Goal: Information Seeking & Learning: Find specific fact

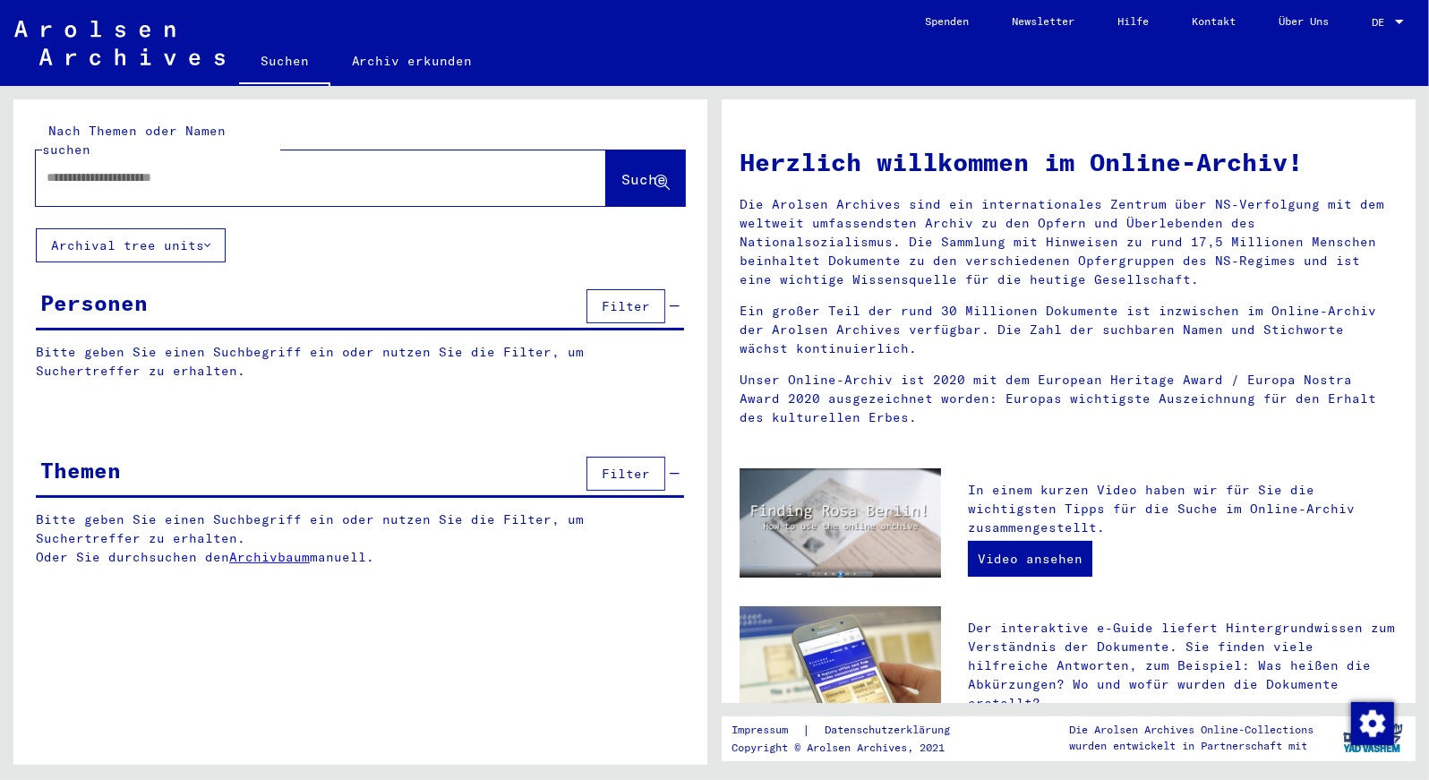
click at [200, 168] on input "text" at bounding box center [300, 177] width 506 height 19
type input "**********"
click at [621, 170] on span "Suche" at bounding box center [643, 179] width 45 height 18
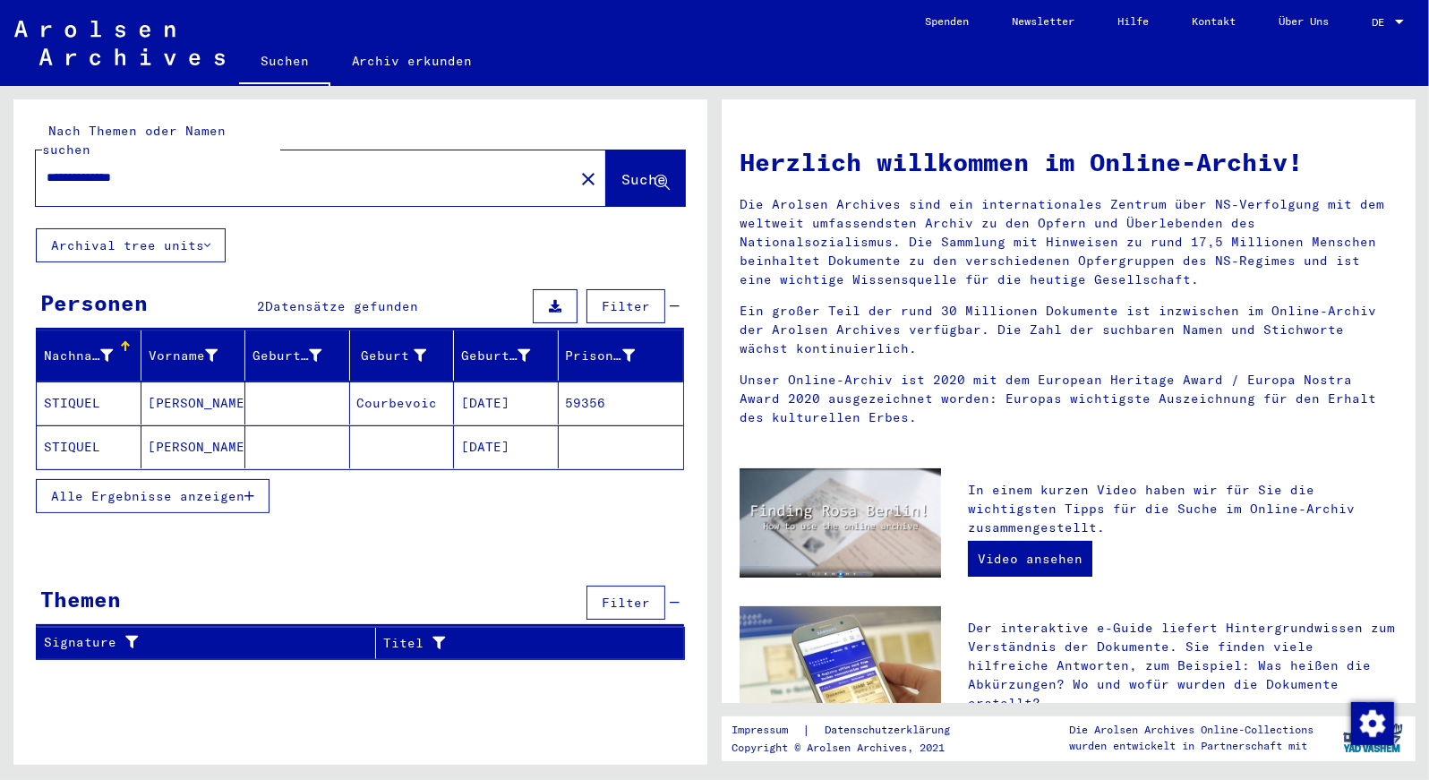
click at [497, 381] on mat-cell "[DATE]" at bounding box center [506, 402] width 105 height 43
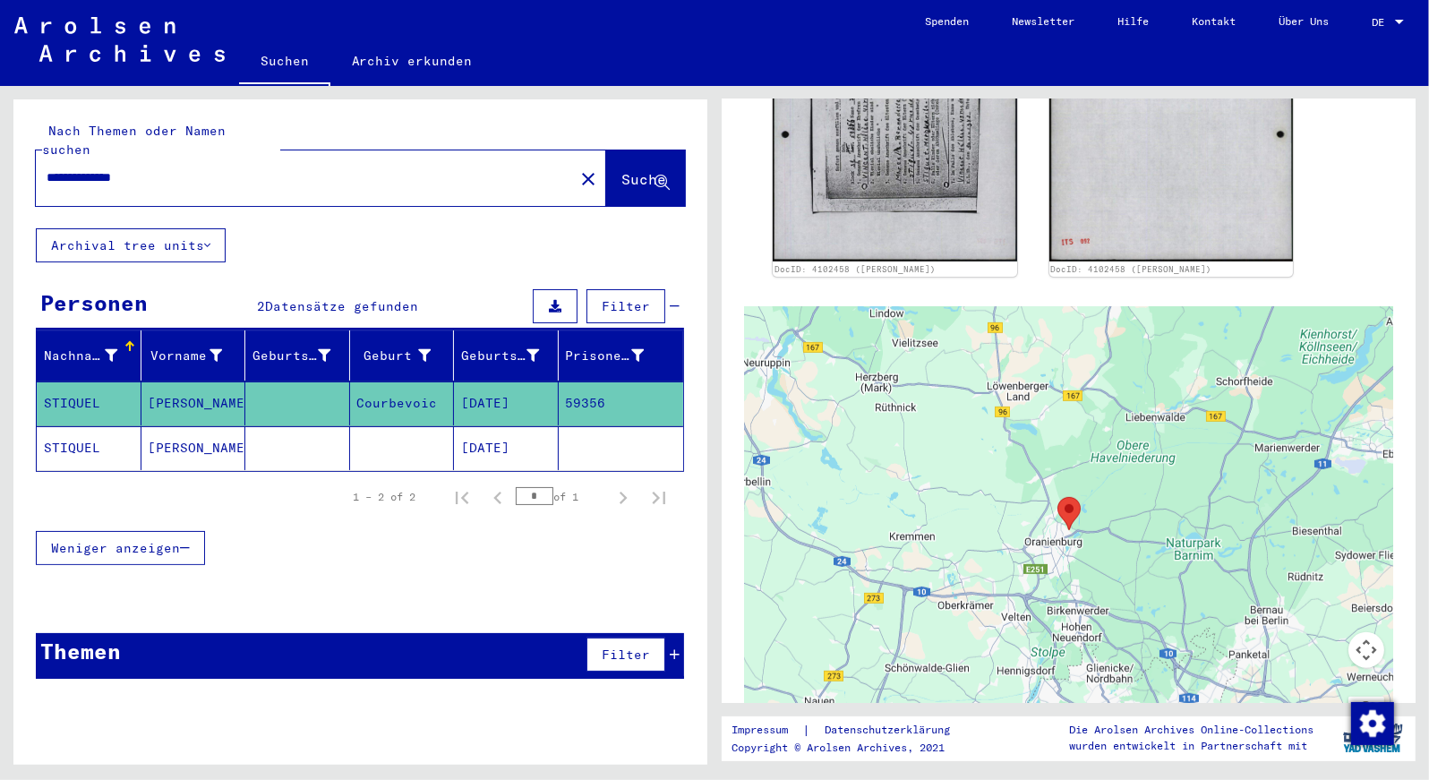
scroll to position [706, 0]
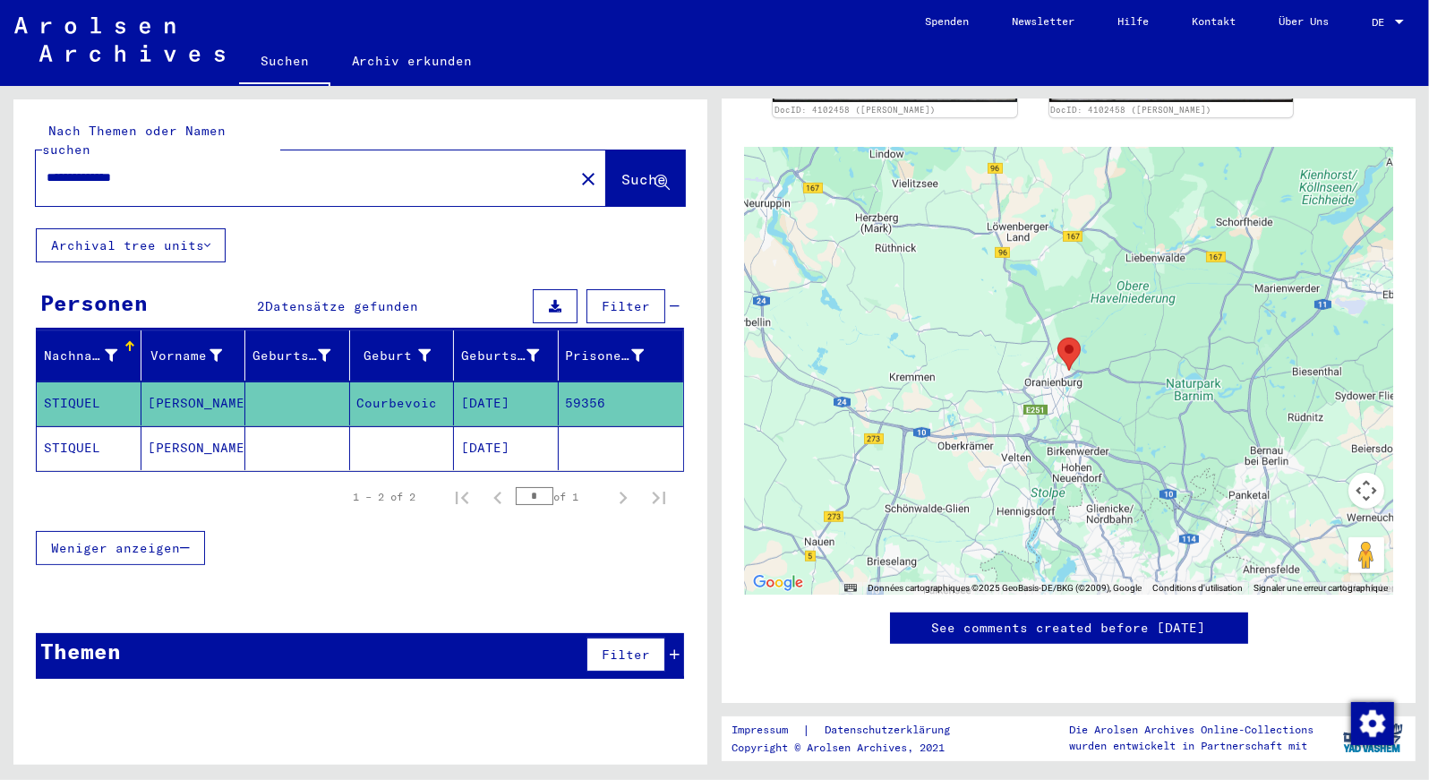
click at [484, 427] on mat-cell "[DATE]" at bounding box center [506, 448] width 105 height 44
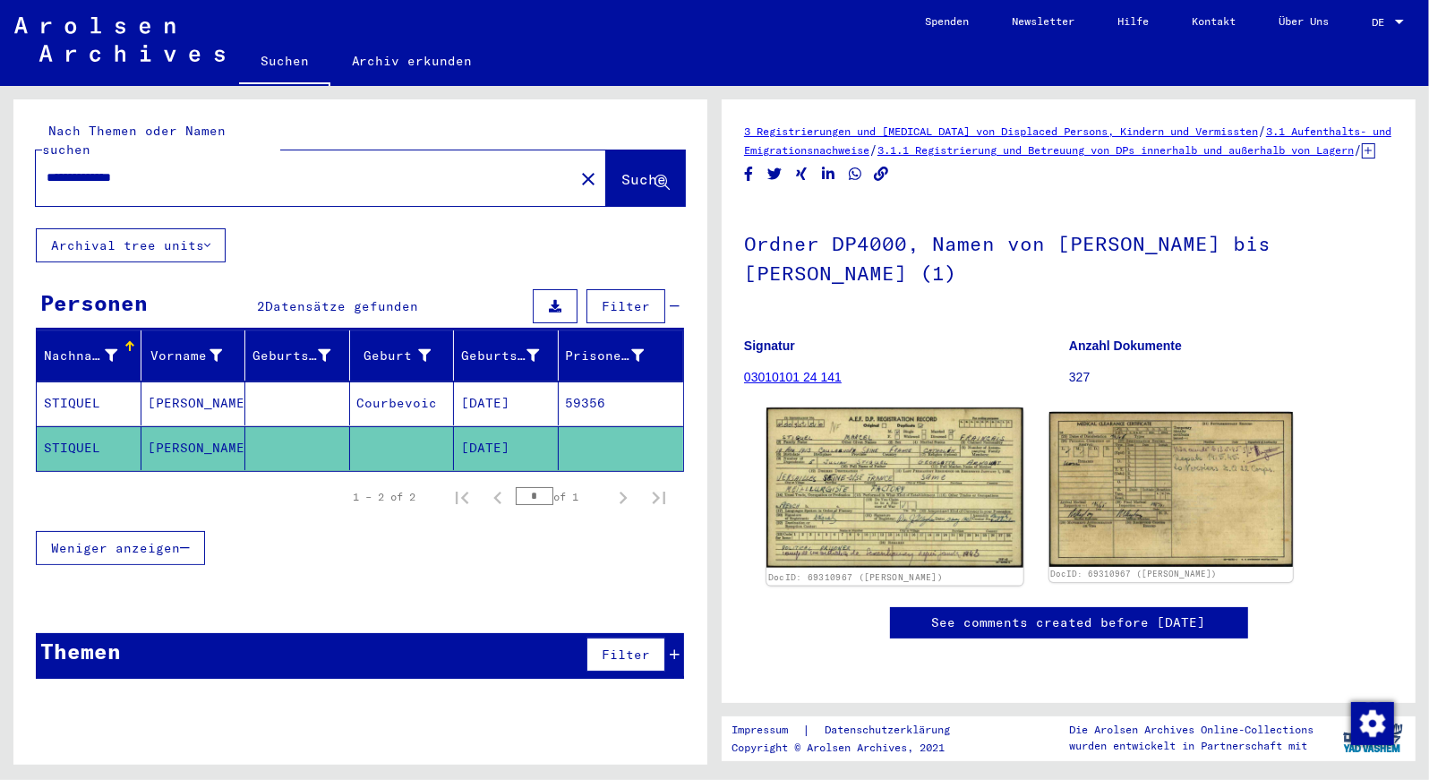
click at [983, 520] on img at bounding box center [894, 487] width 256 height 160
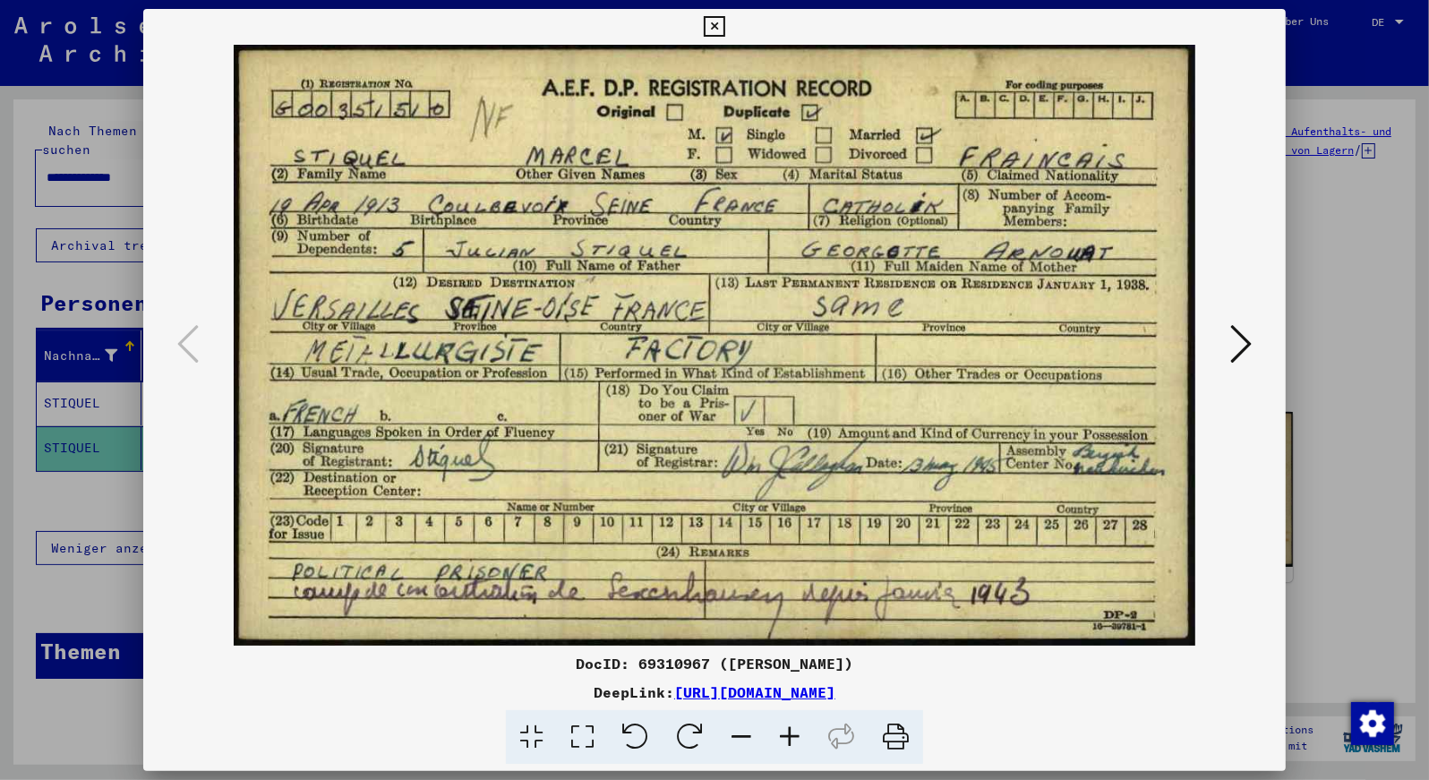
click at [983, 520] on img at bounding box center [715, 345] width 1022 height 601
click at [1245, 340] on icon at bounding box center [1240, 343] width 21 height 43
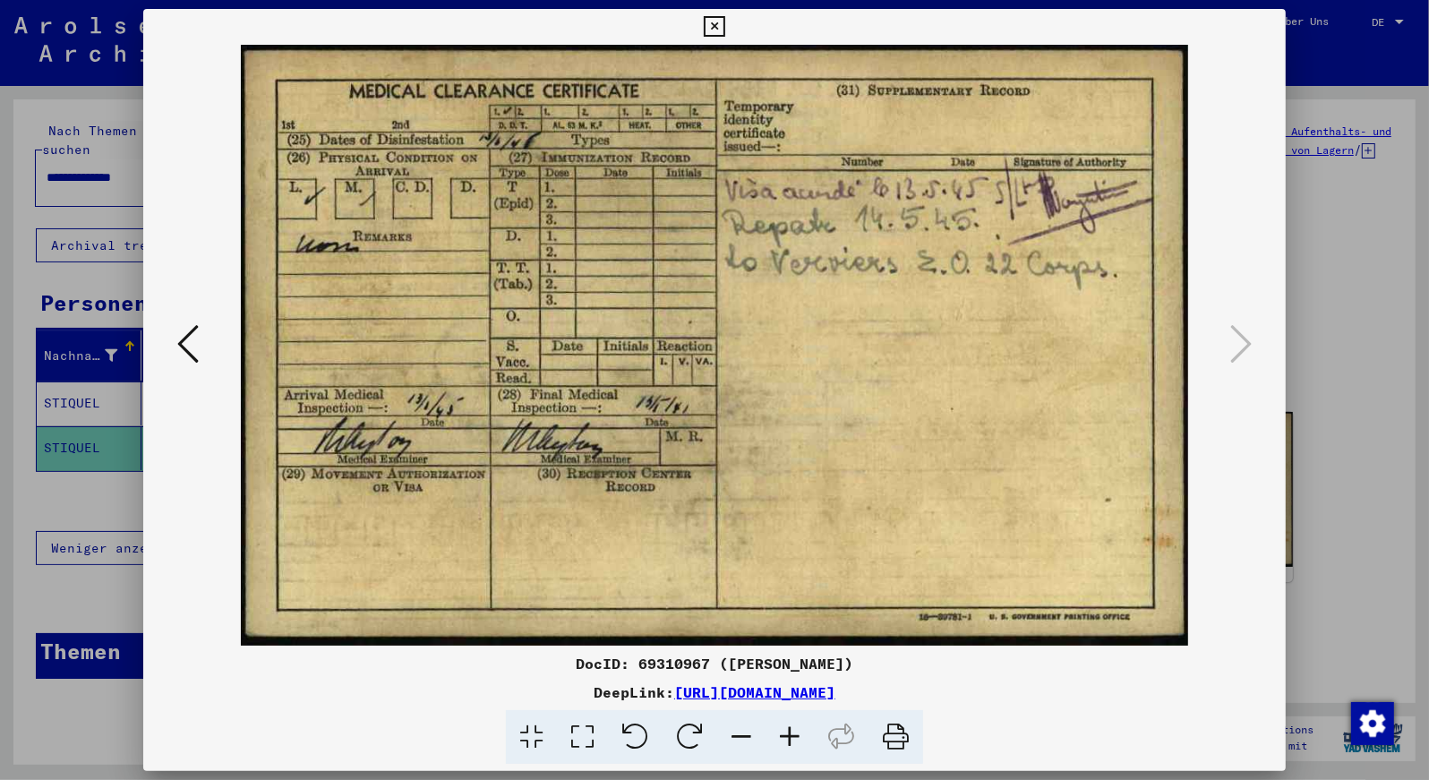
click at [182, 331] on icon at bounding box center [187, 343] width 21 height 43
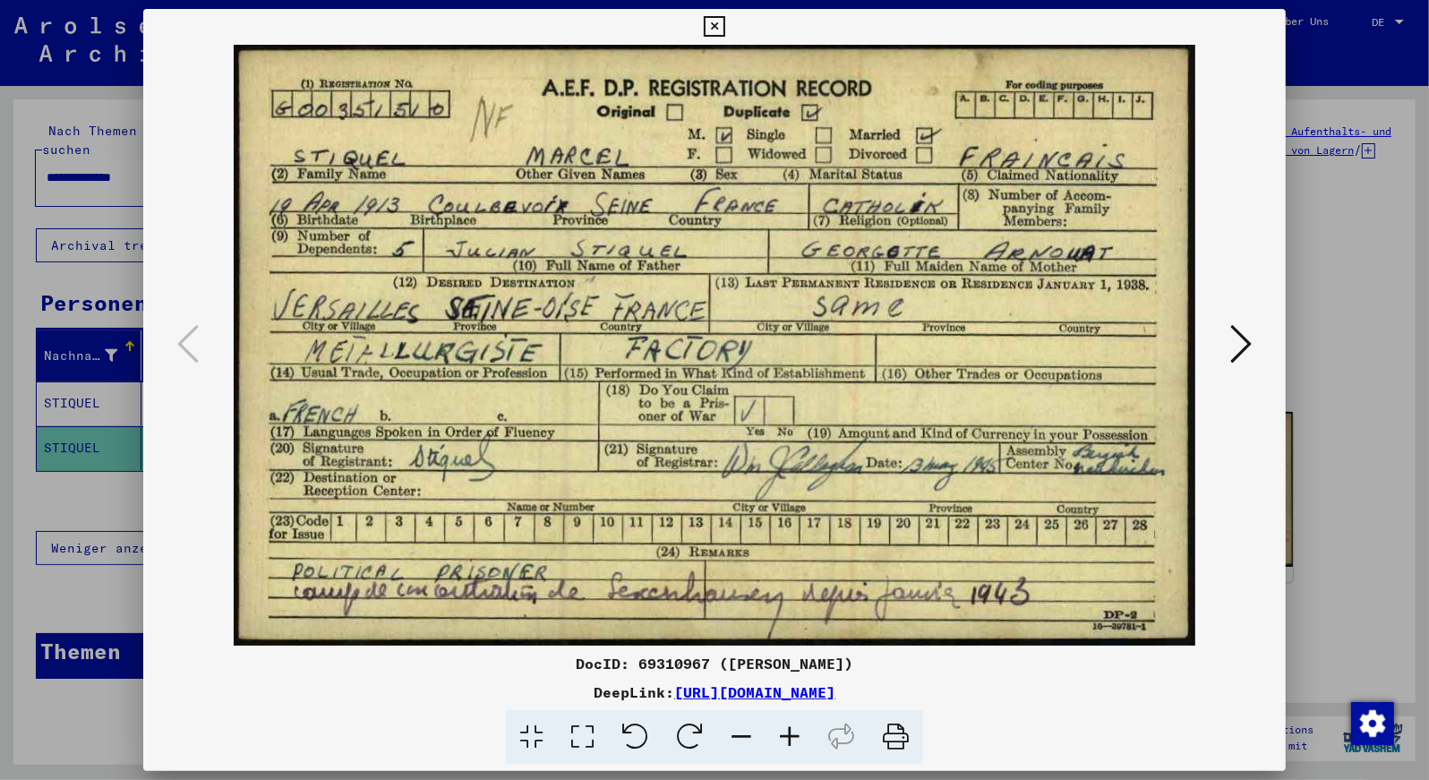
click at [1246, 347] on icon at bounding box center [1240, 343] width 21 height 43
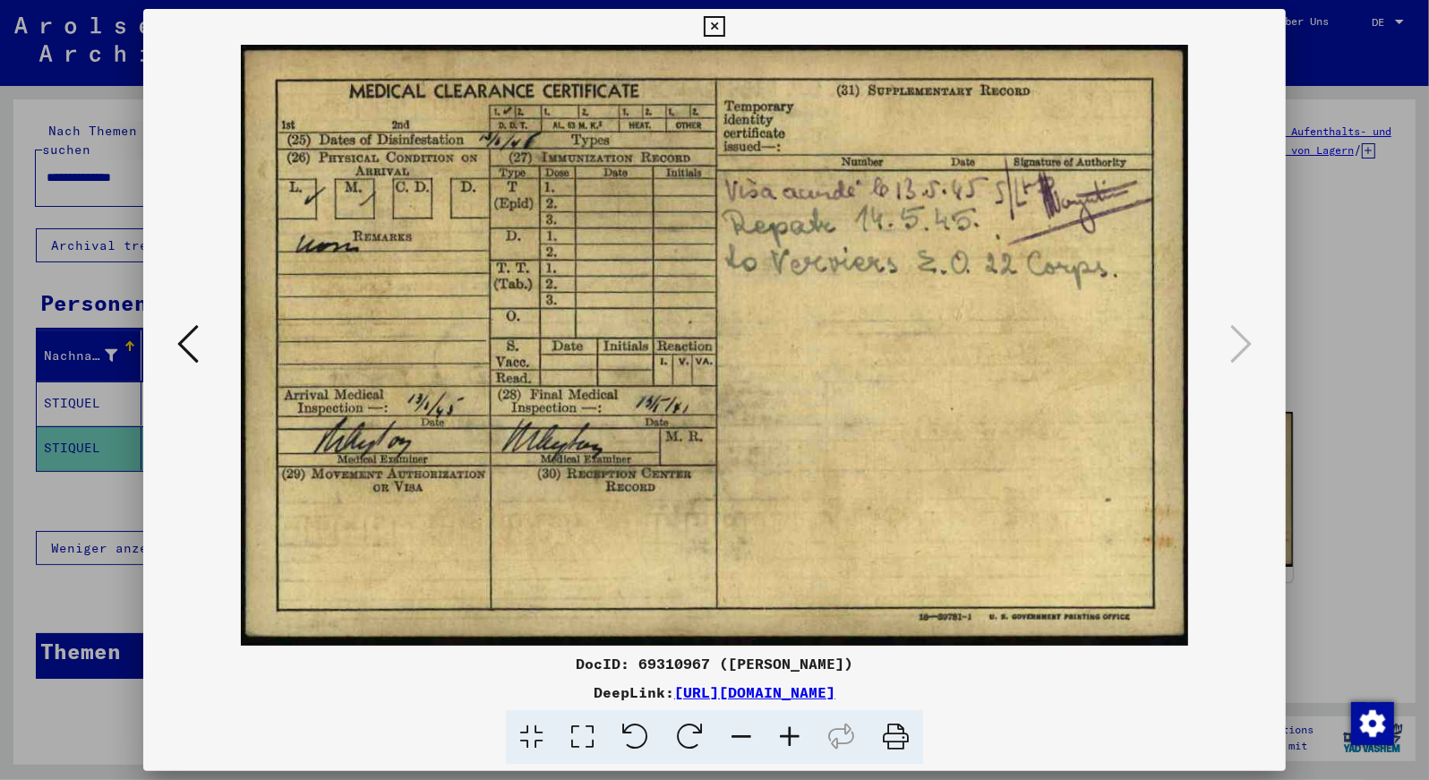
click at [724, 16] on icon at bounding box center [714, 26] width 21 height 21
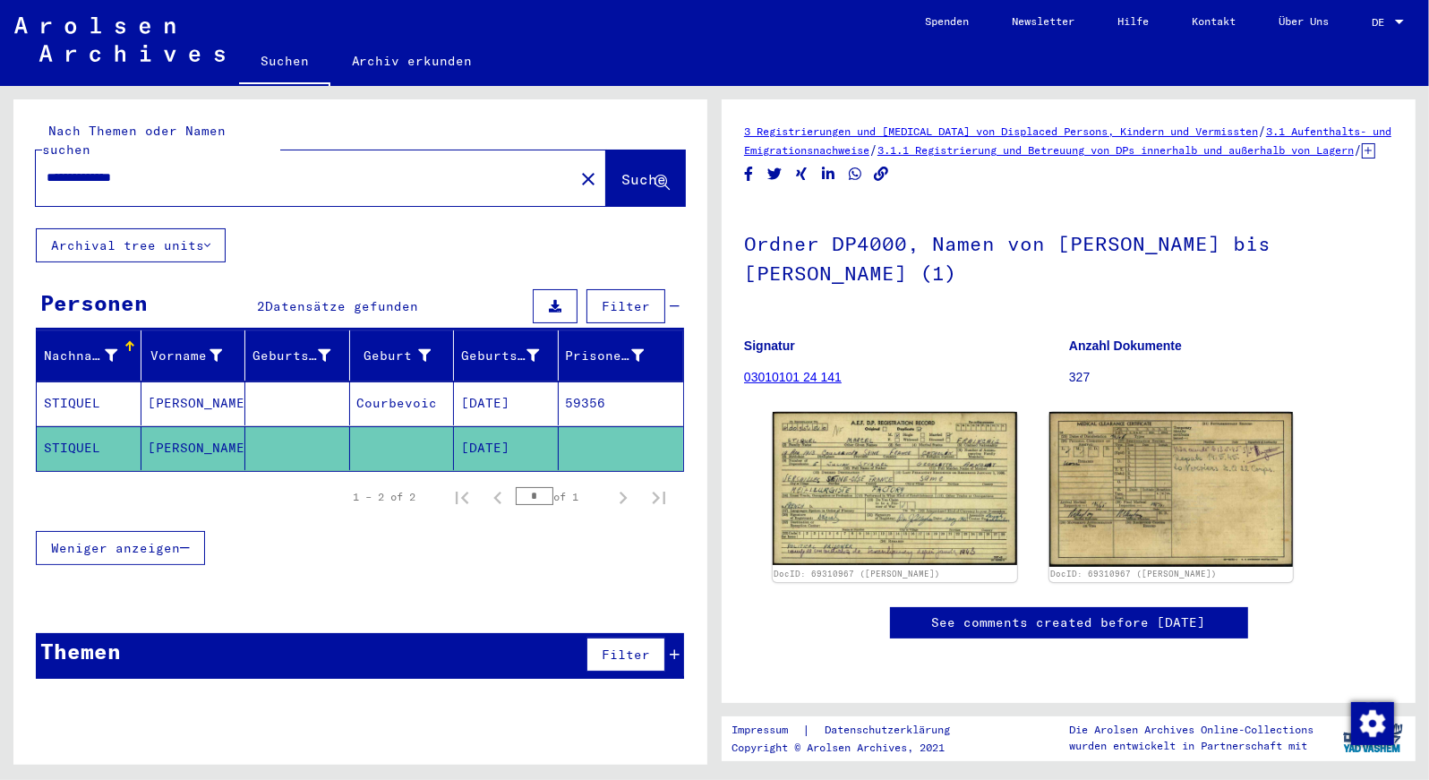
click at [777, 384] on link "03010101 24 141" at bounding box center [793, 377] width 98 height 14
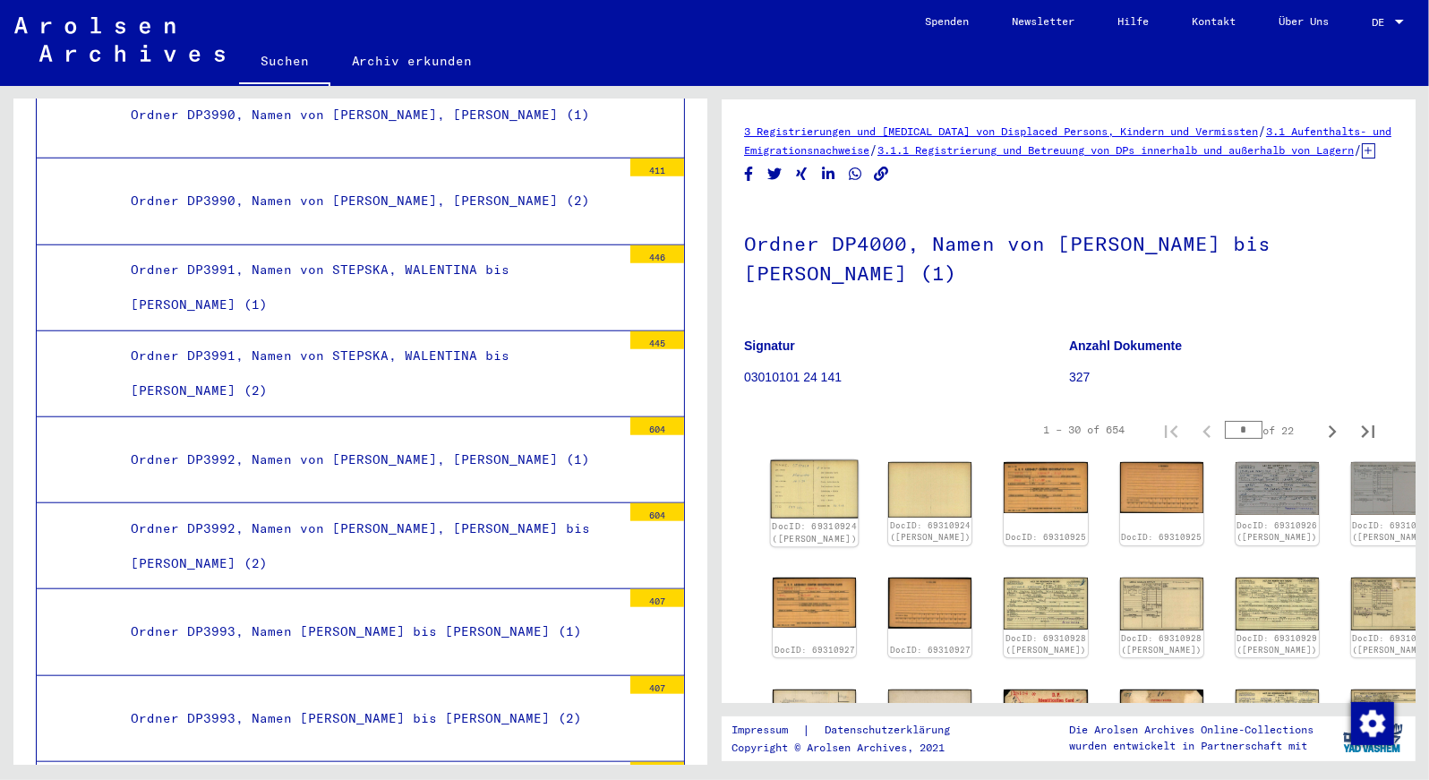
click at [799, 507] on img at bounding box center [815, 489] width 88 height 58
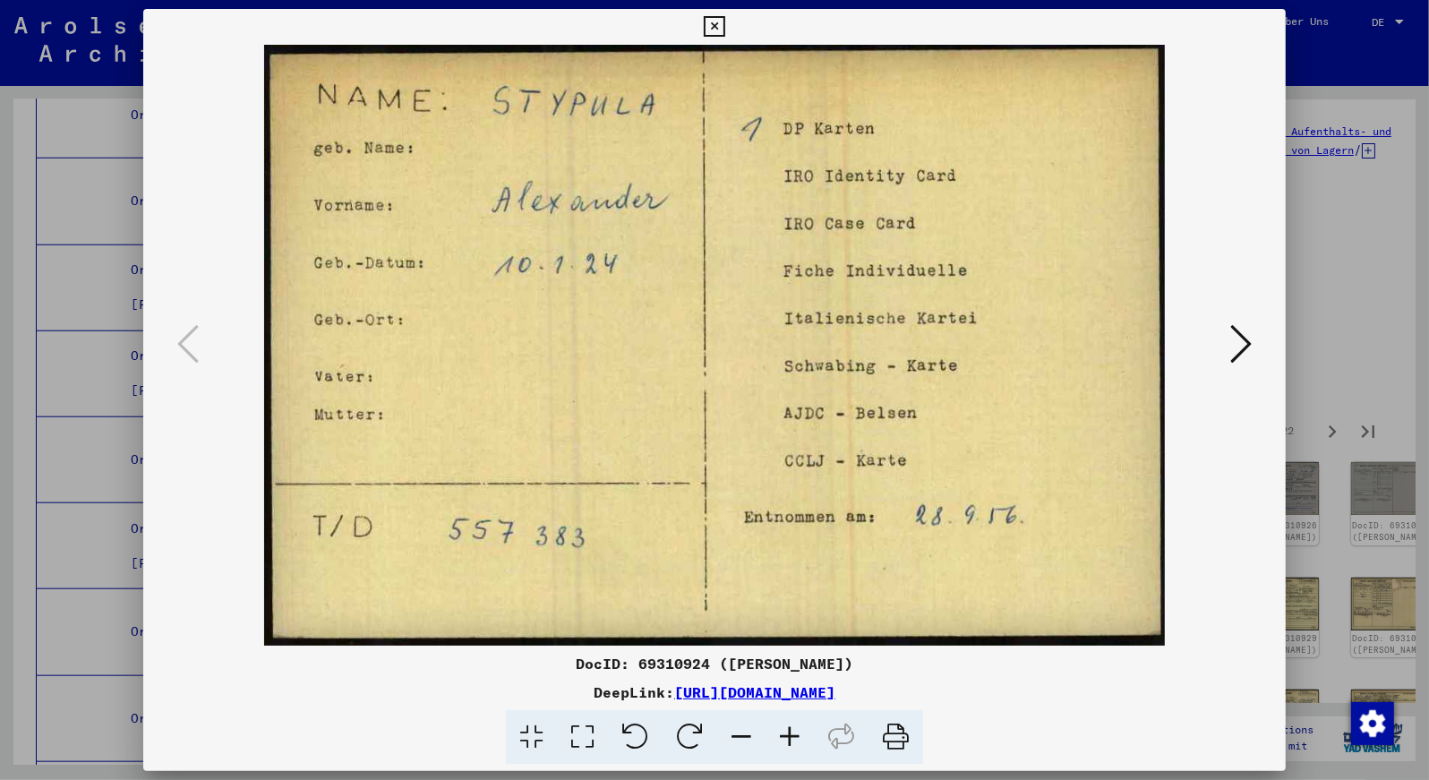
click at [799, 507] on img at bounding box center [715, 345] width 1022 height 601
click at [1246, 337] on icon at bounding box center [1240, 343] width 21 height 43
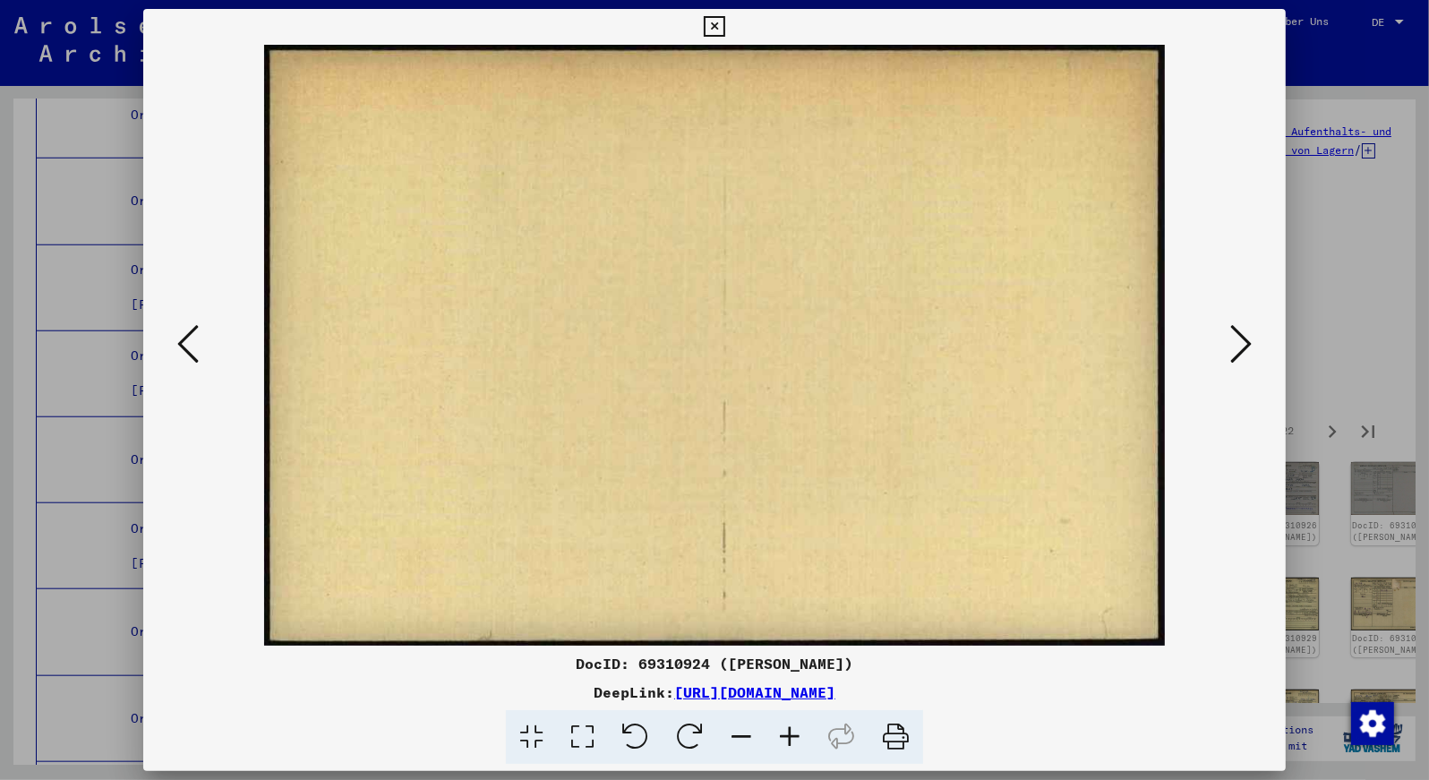
click at [1246, 337] on icon at bounding box center [1240, 343] width 21 height 43
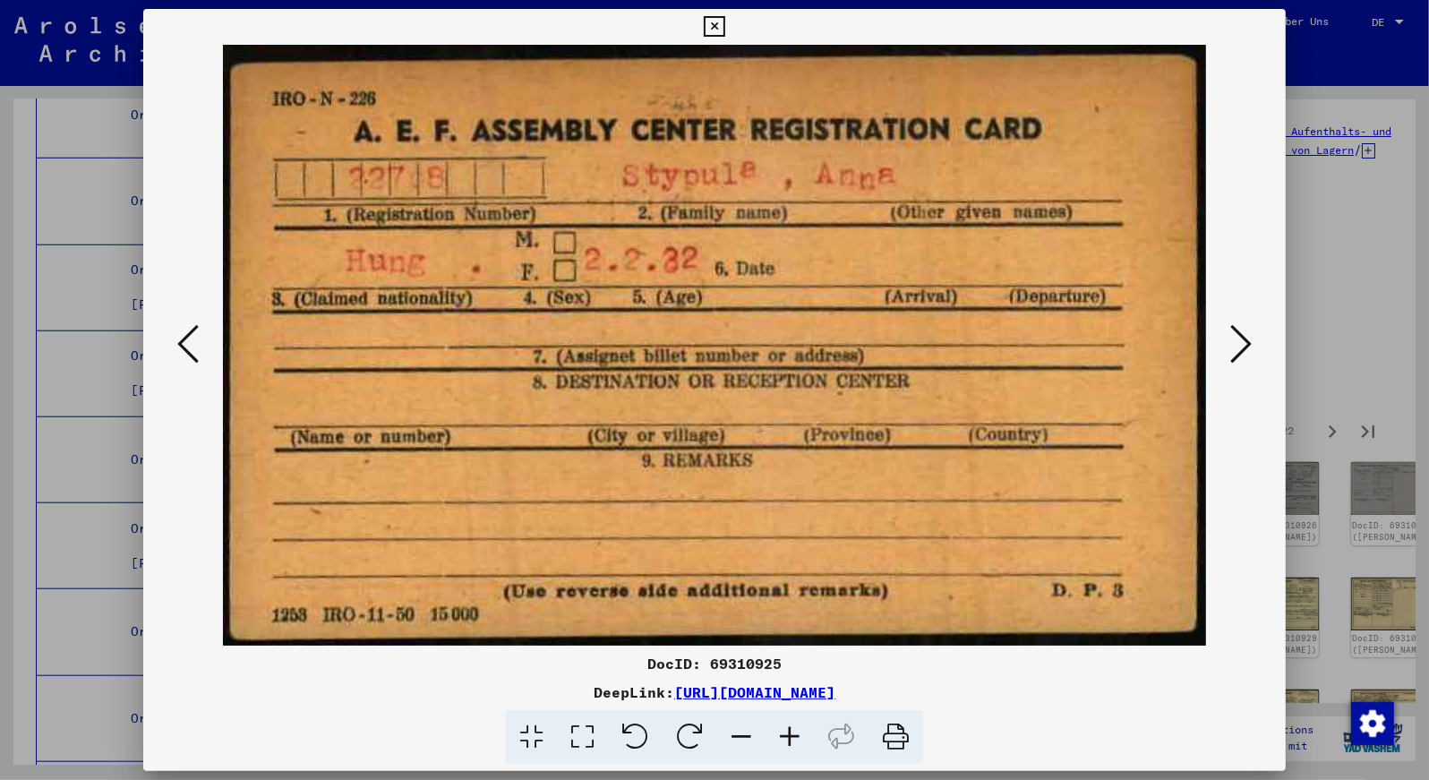
click at [1246, 337] on icon at bounding box center [1240, 343] width 21 height 43
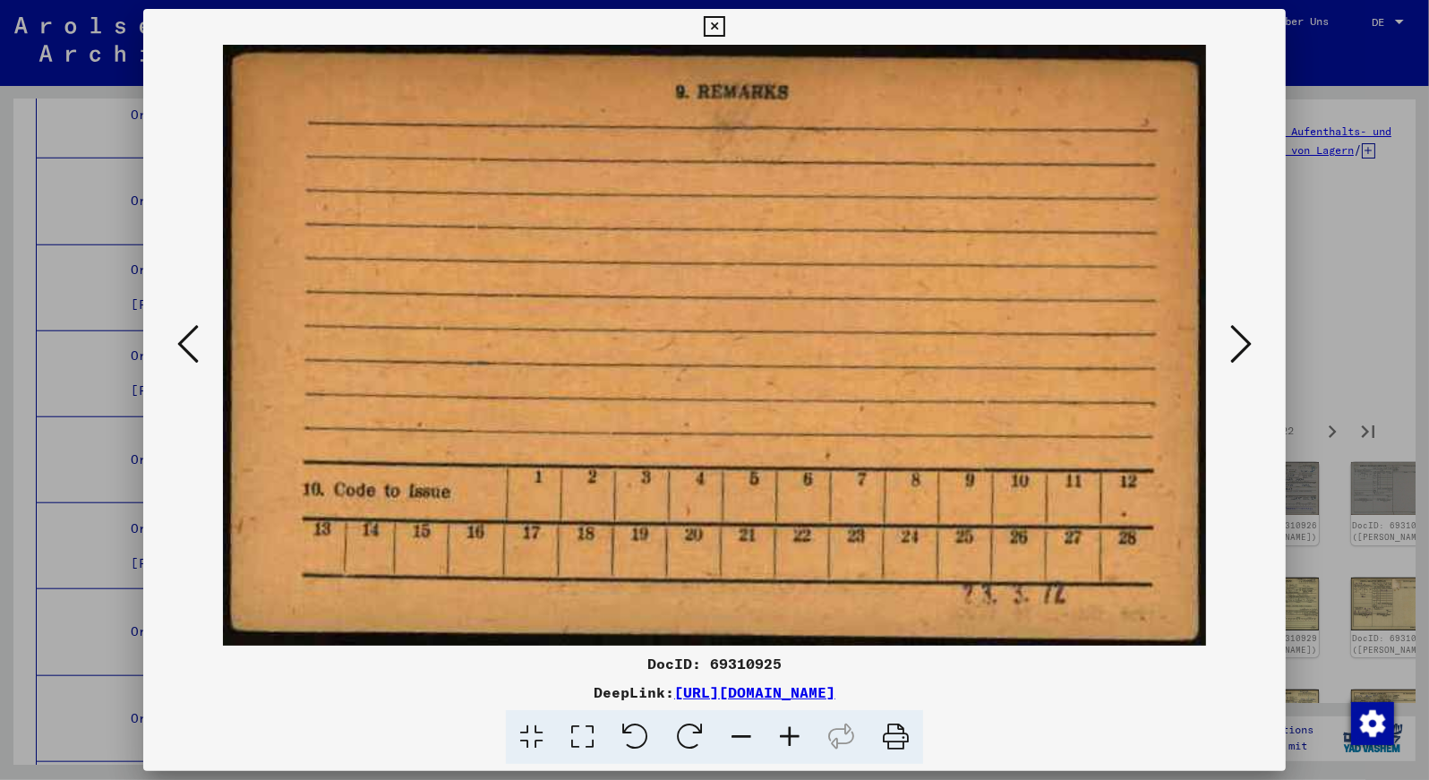
click at [1246, 337] on icon at bounding box center [1240, 343] width 21 height 43
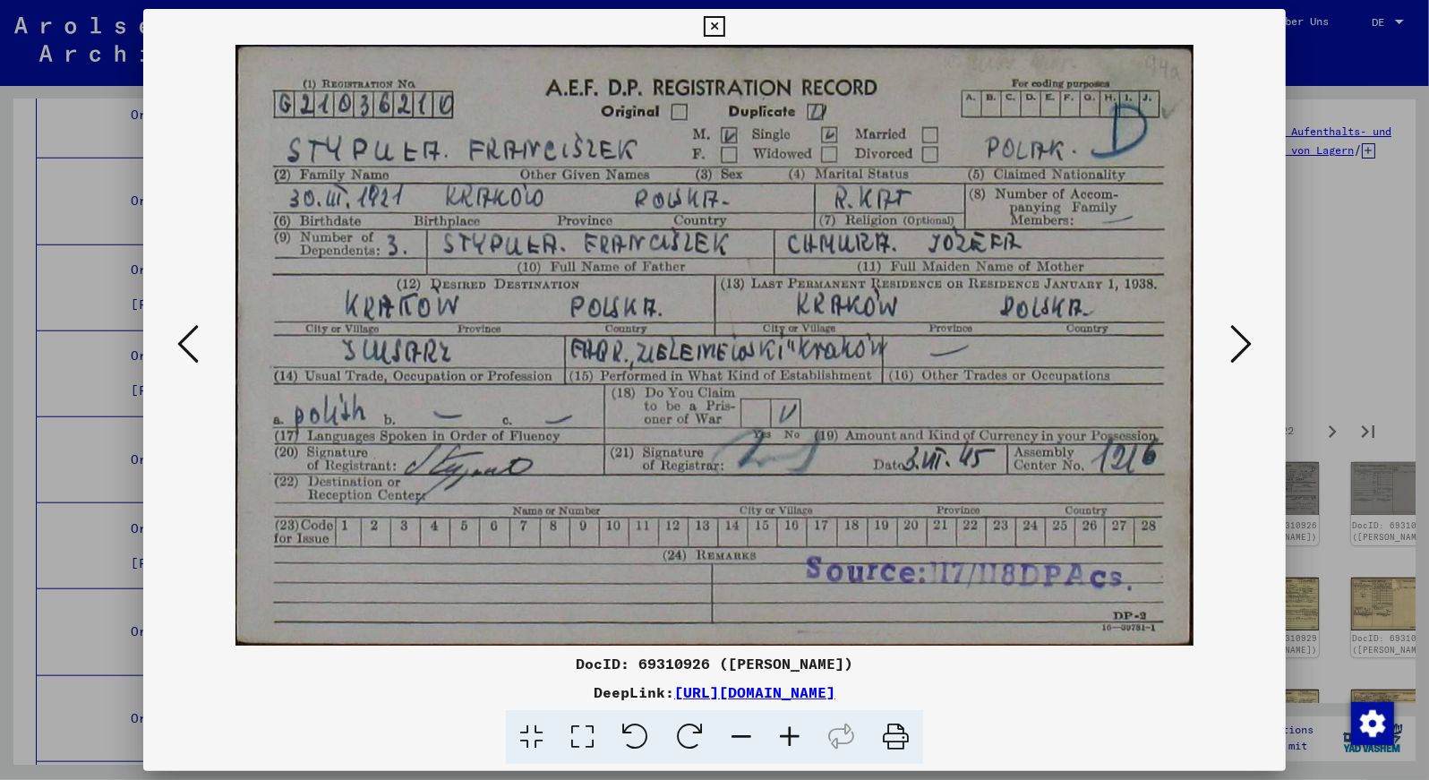
click at [1246, 337] on icon at bounding box center [1240, 343] width 21 height 43
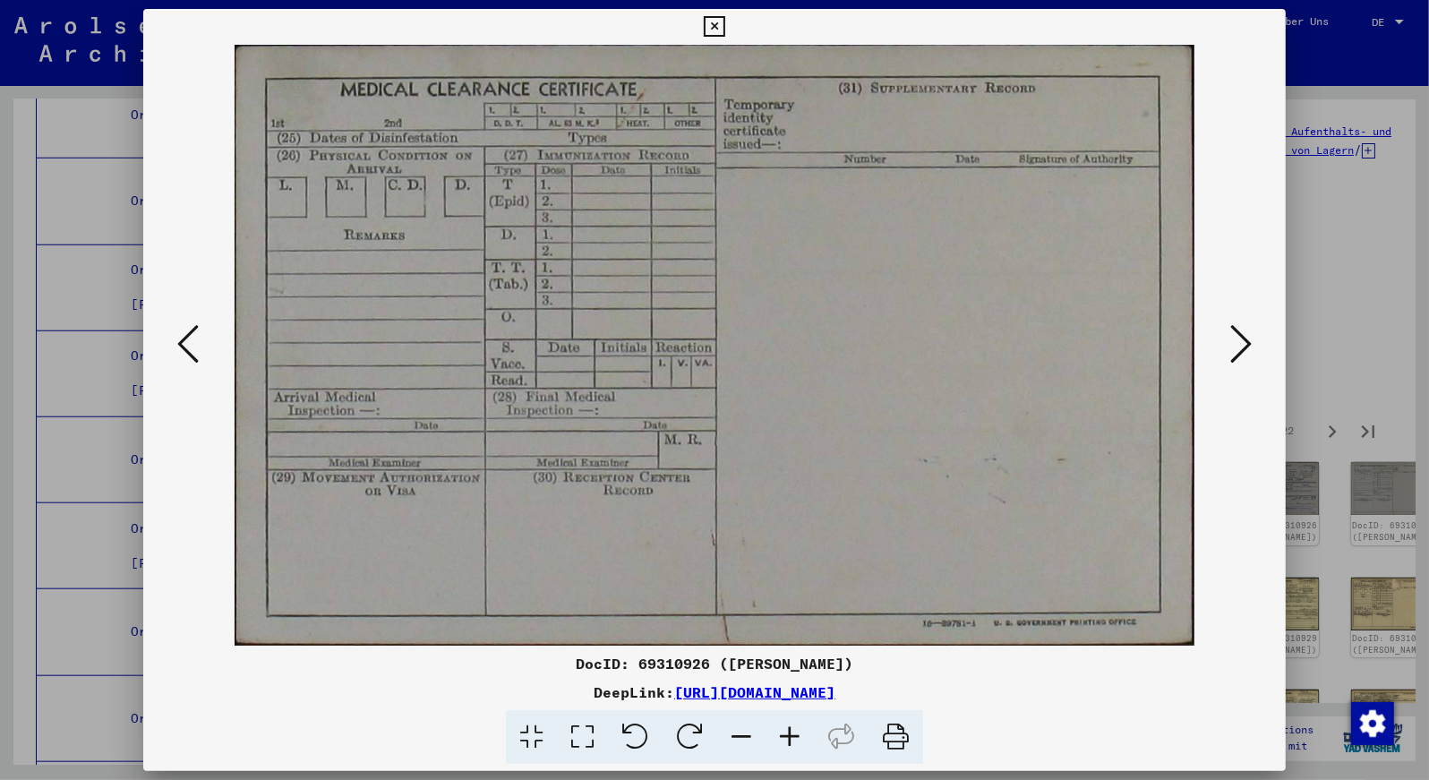
click at [1246, 337] on icon at bounding box center [1240, 343] width 21 height 43
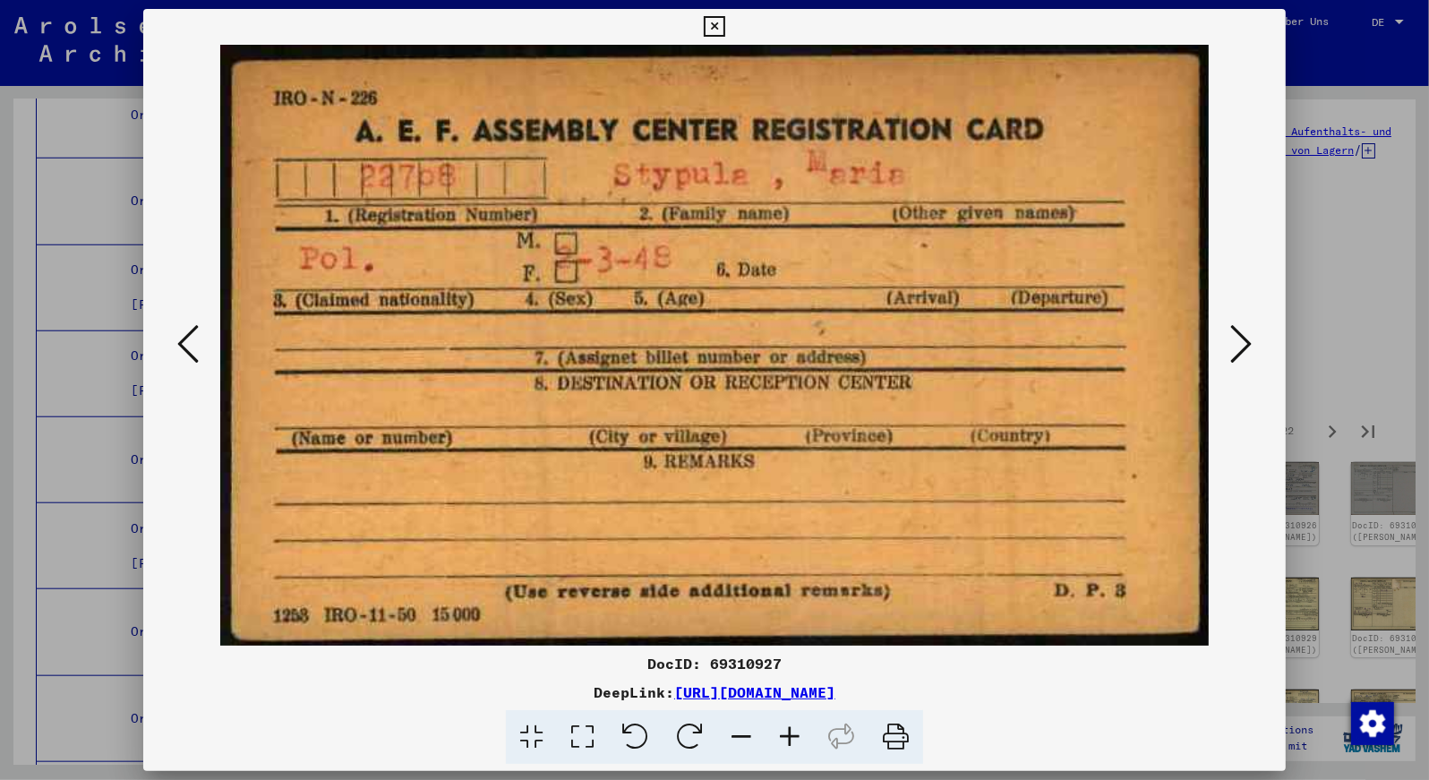
click at [1246, 337] on icon at bounding box center [1240, 343] width 21 height 43
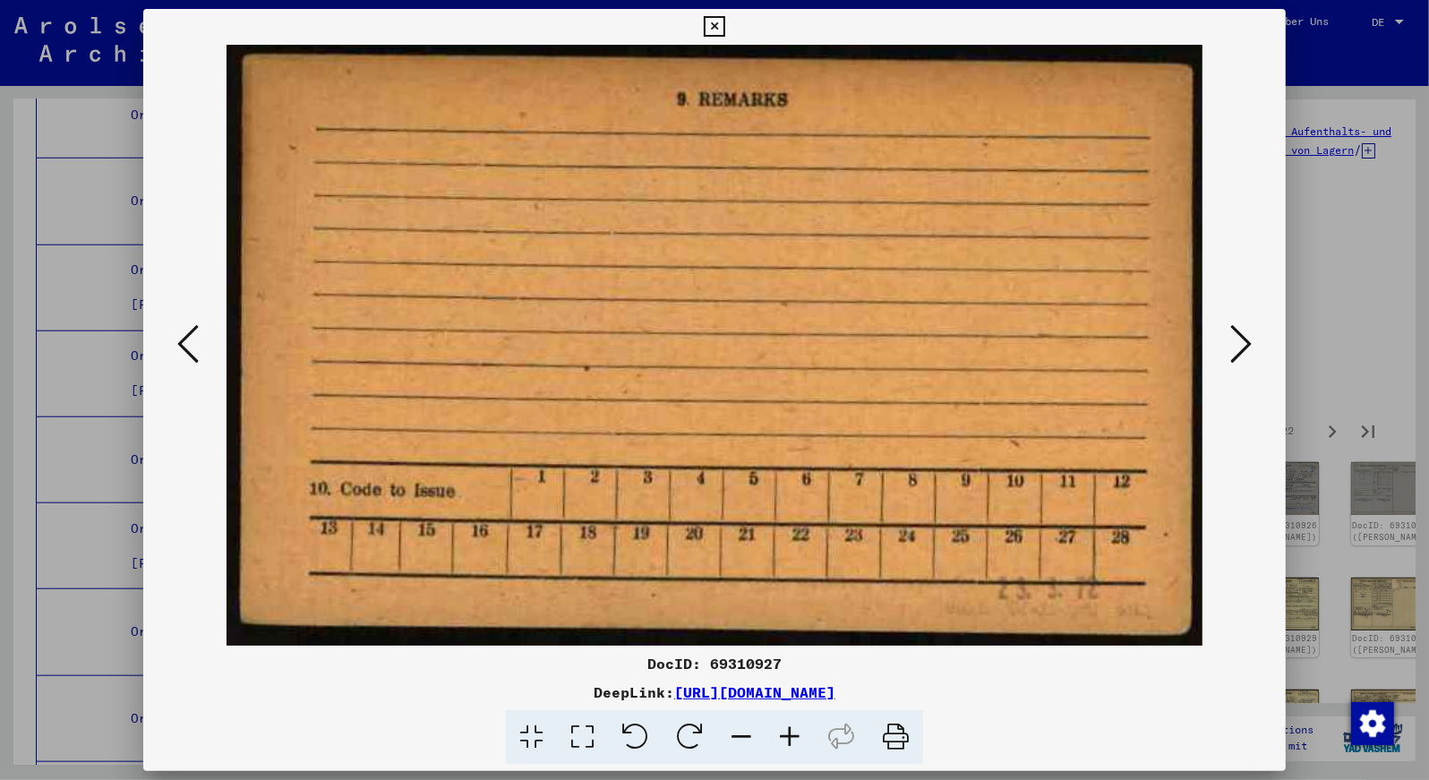
click at [1246, 337] on icon at bounding box center [1240, 343] width 21 height 43
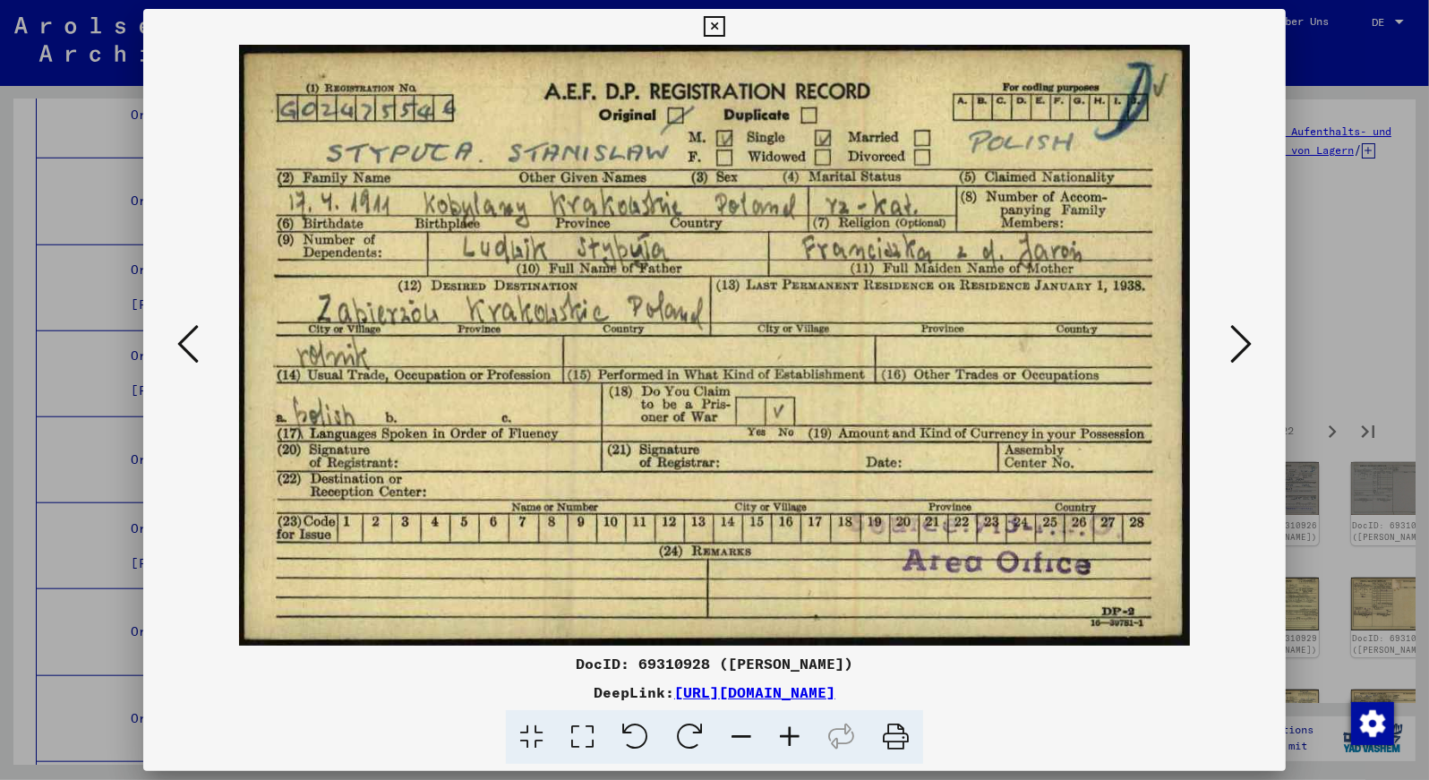
click at [1246, 337] on icon at bounding box center [1240, 343] width 21 height 43
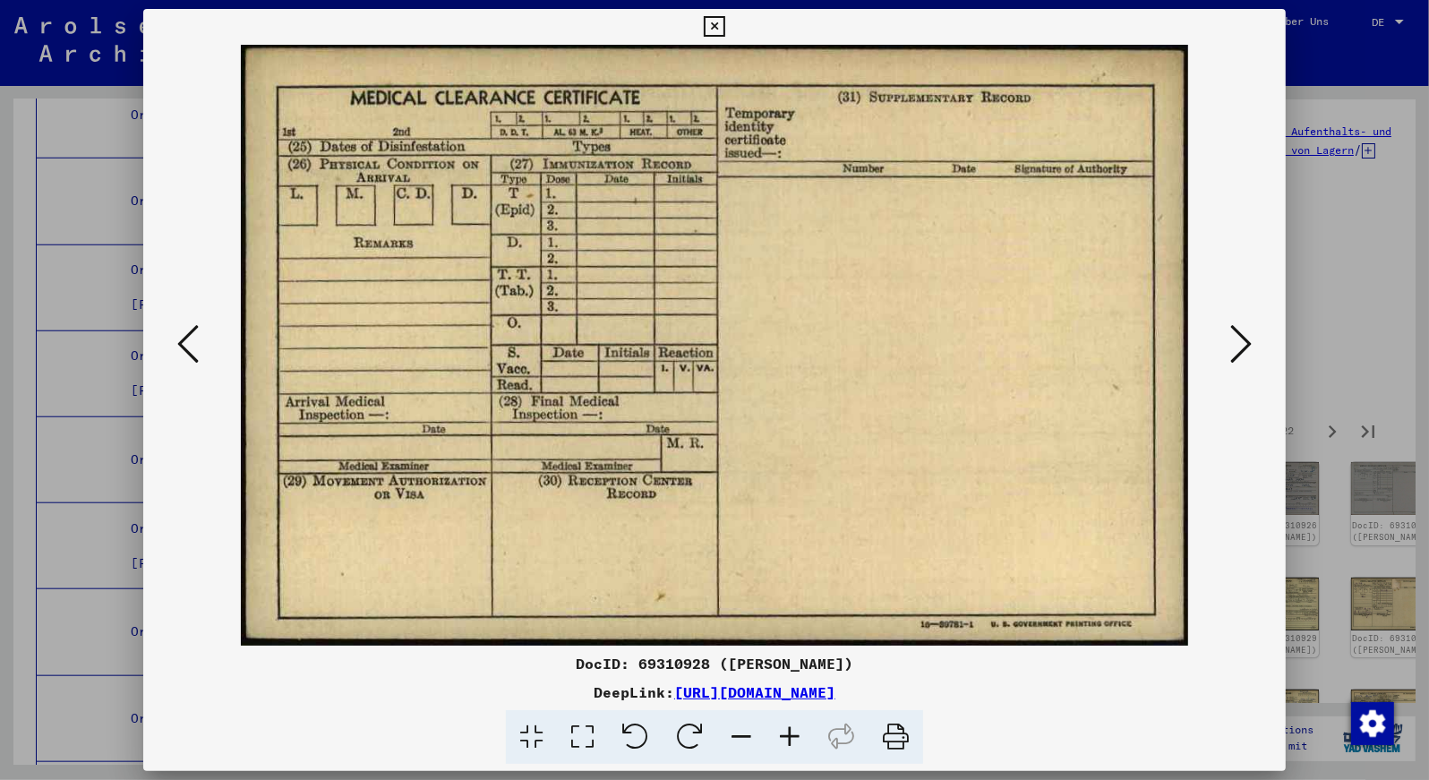
click at [1246, 337] on icon at bounding box center [1240, 343] width 21 height 43
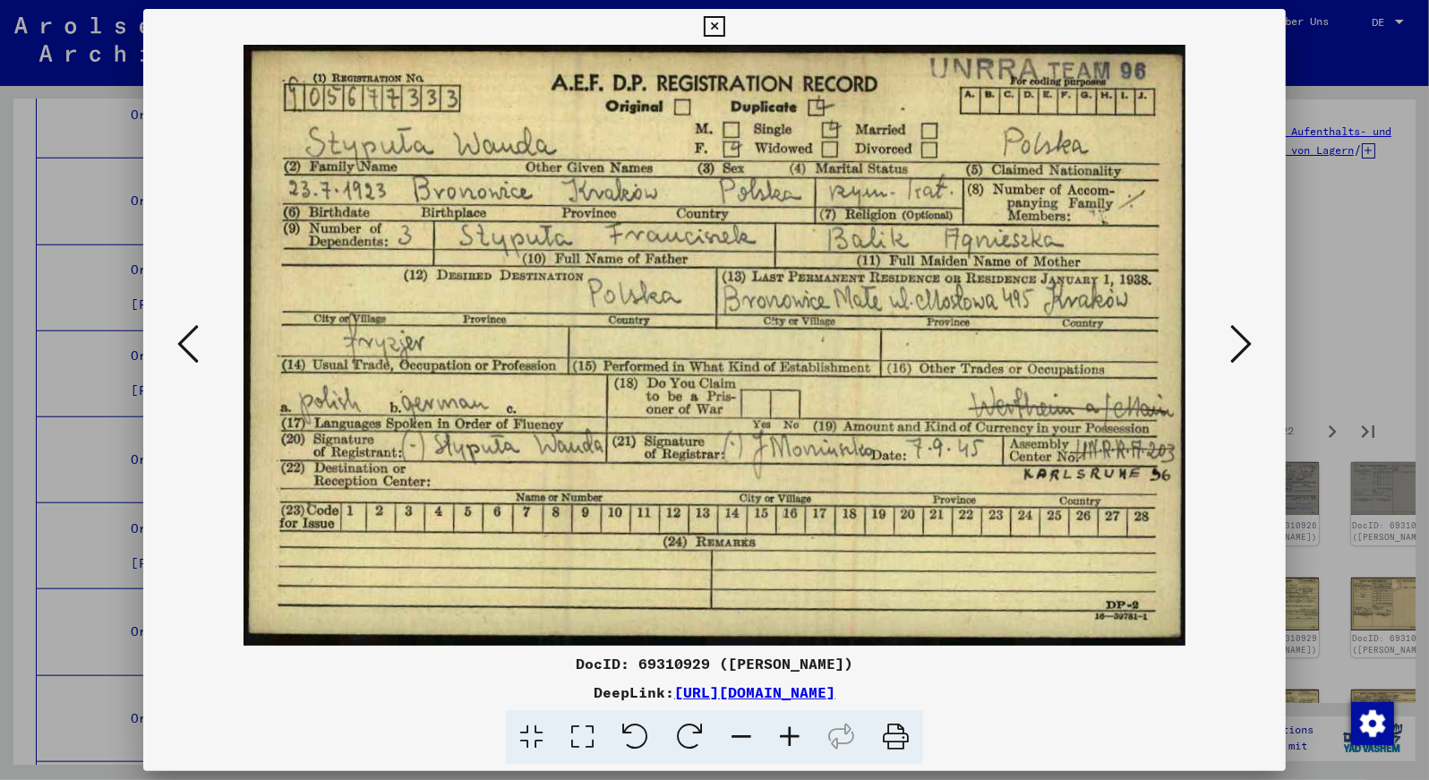
click at [1246, 337] on icon at bounding box center [1240, 343] width 21 height 43
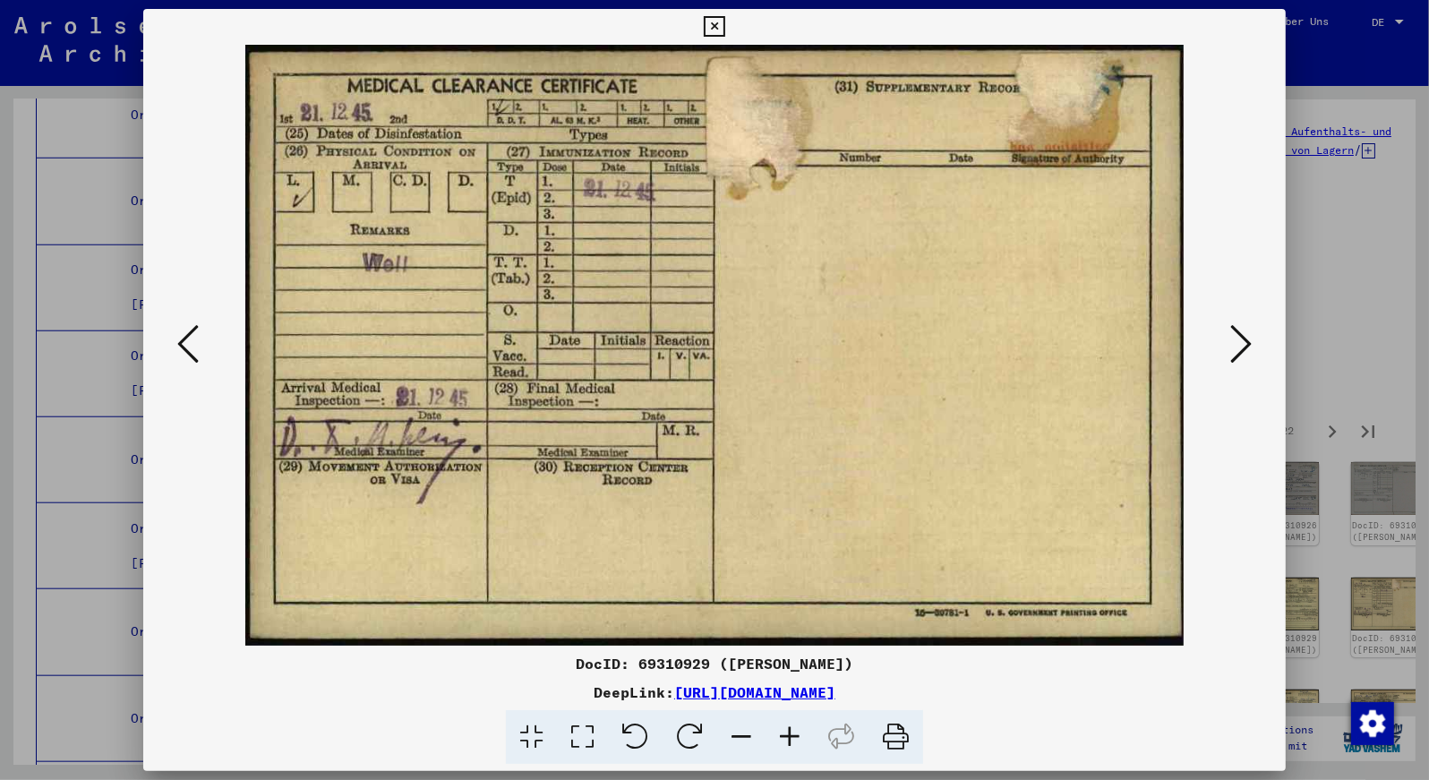
click at [1246, 337] on icon at bounding box center [1240, 343] width 21 height 43
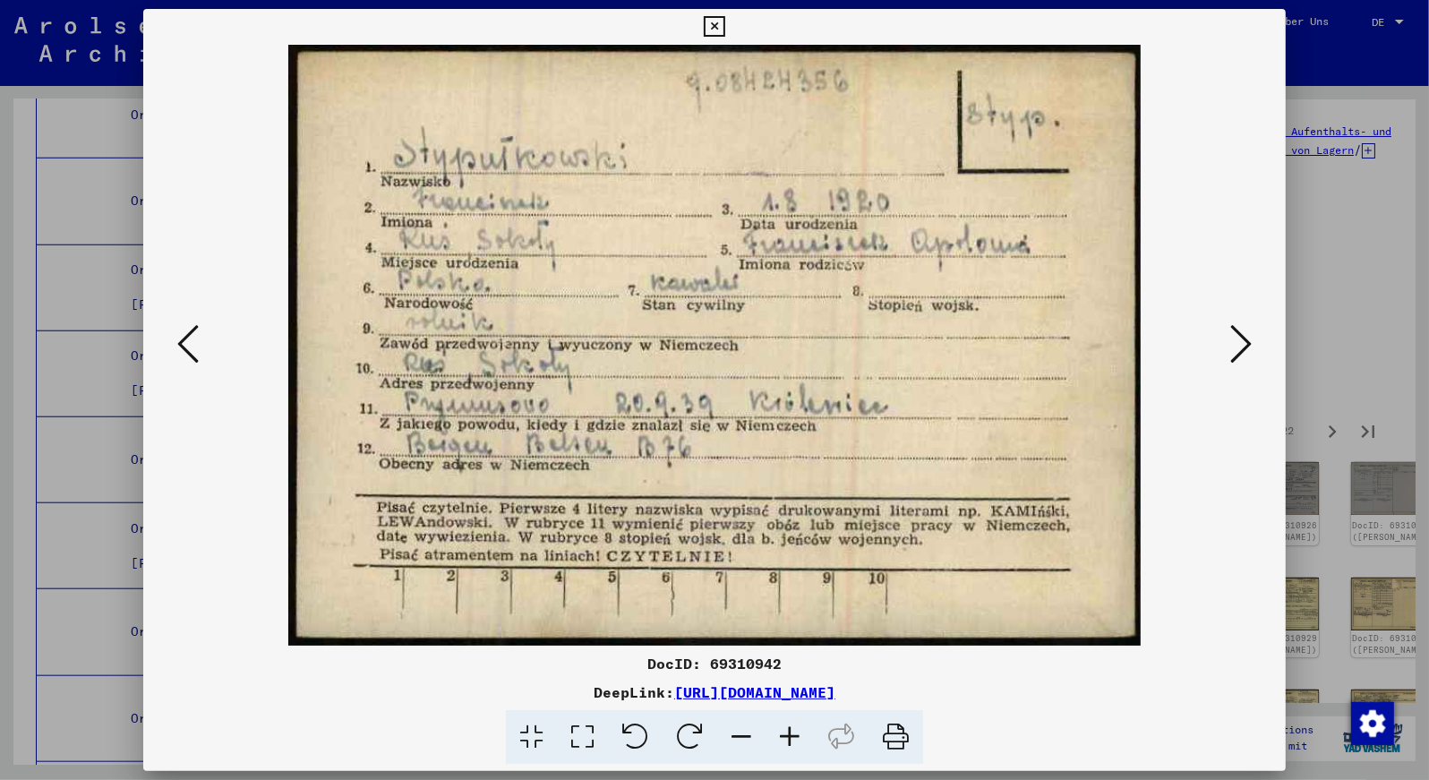
click at [1246, 337] on icon at bounding box center [1240, 343] width 21 height 43
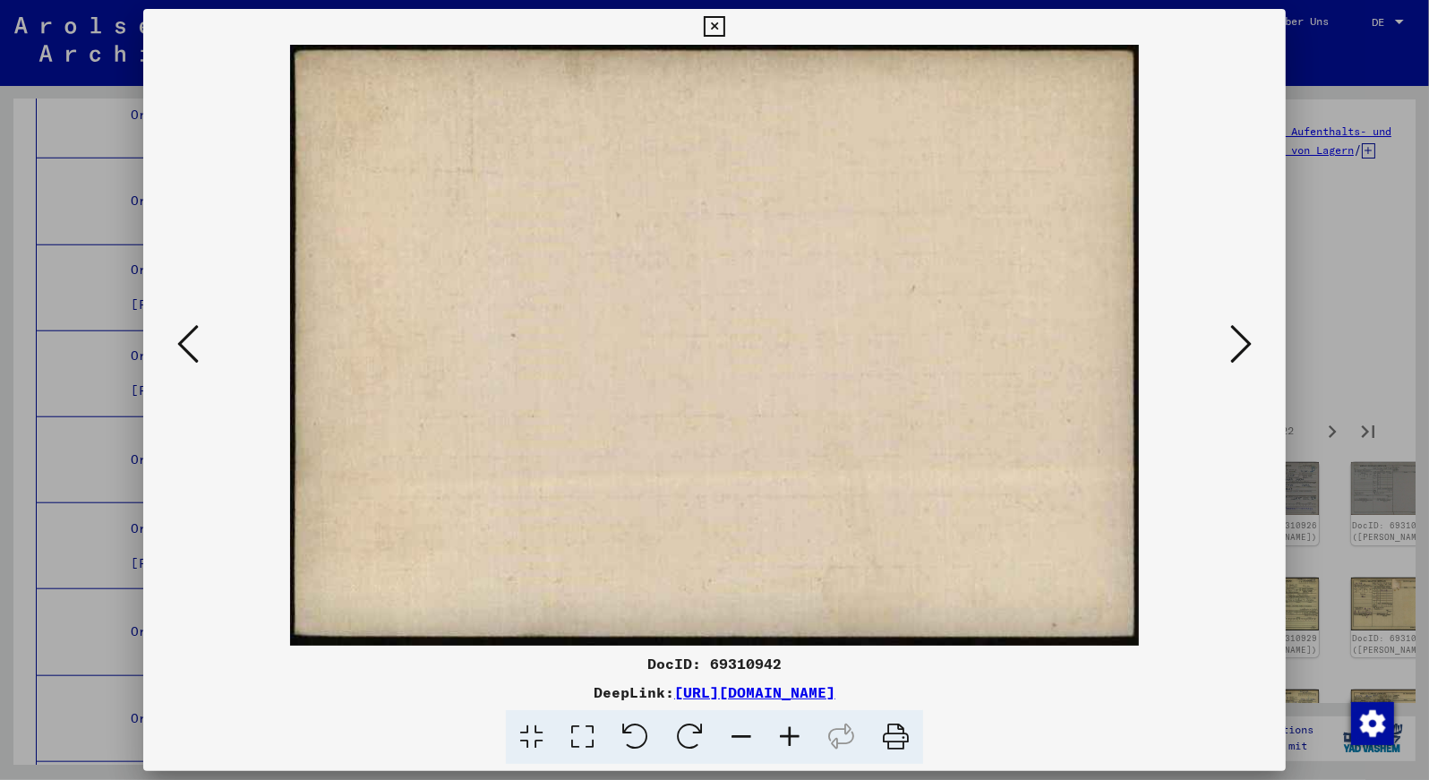
click at [1246, 337] on icon at bounding box center [1240, 343] width 21 height 43
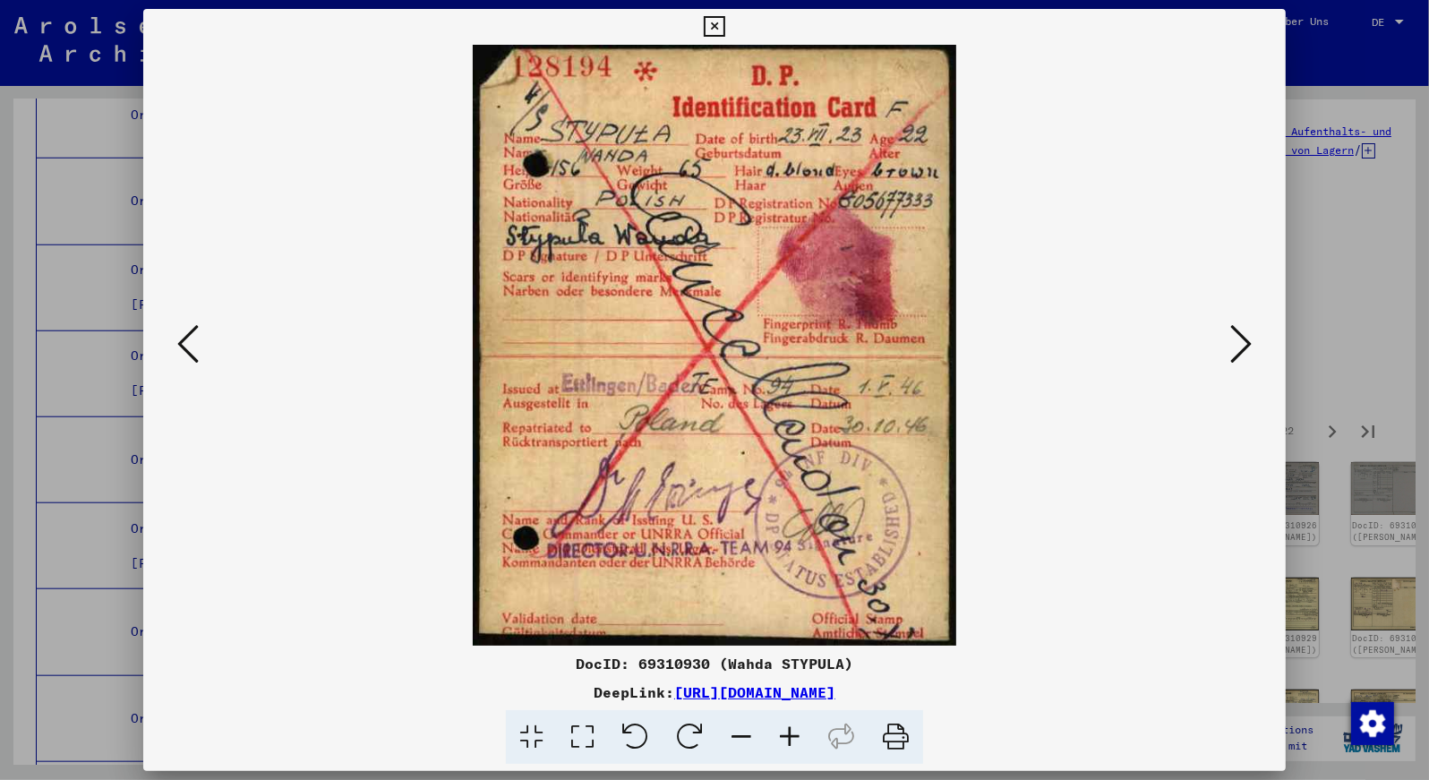
click at [1246, 337] on icon at bounding box center [1240, 343] width 21 height 43
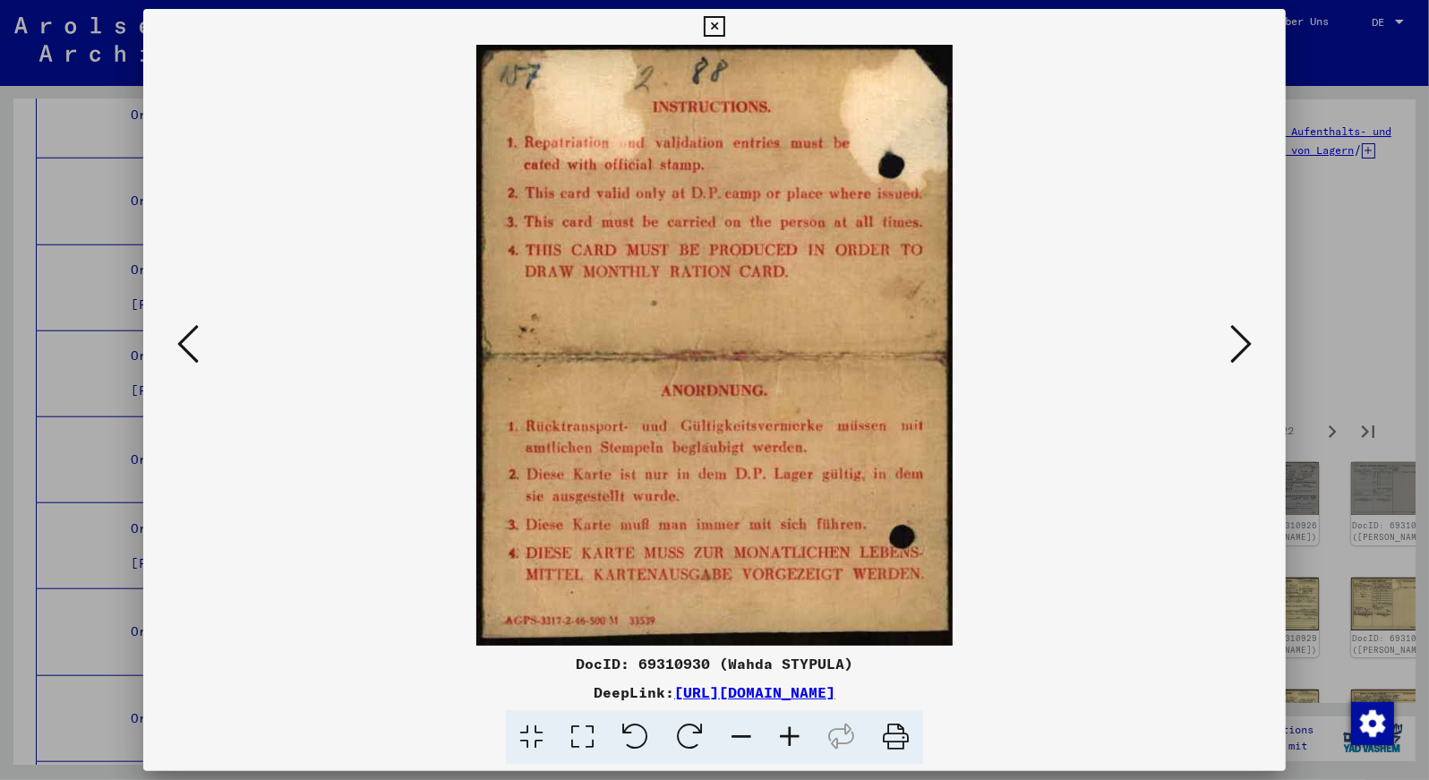
click at [1246, 337] on icon at bounding box center [1240, 343] width 21 height 43
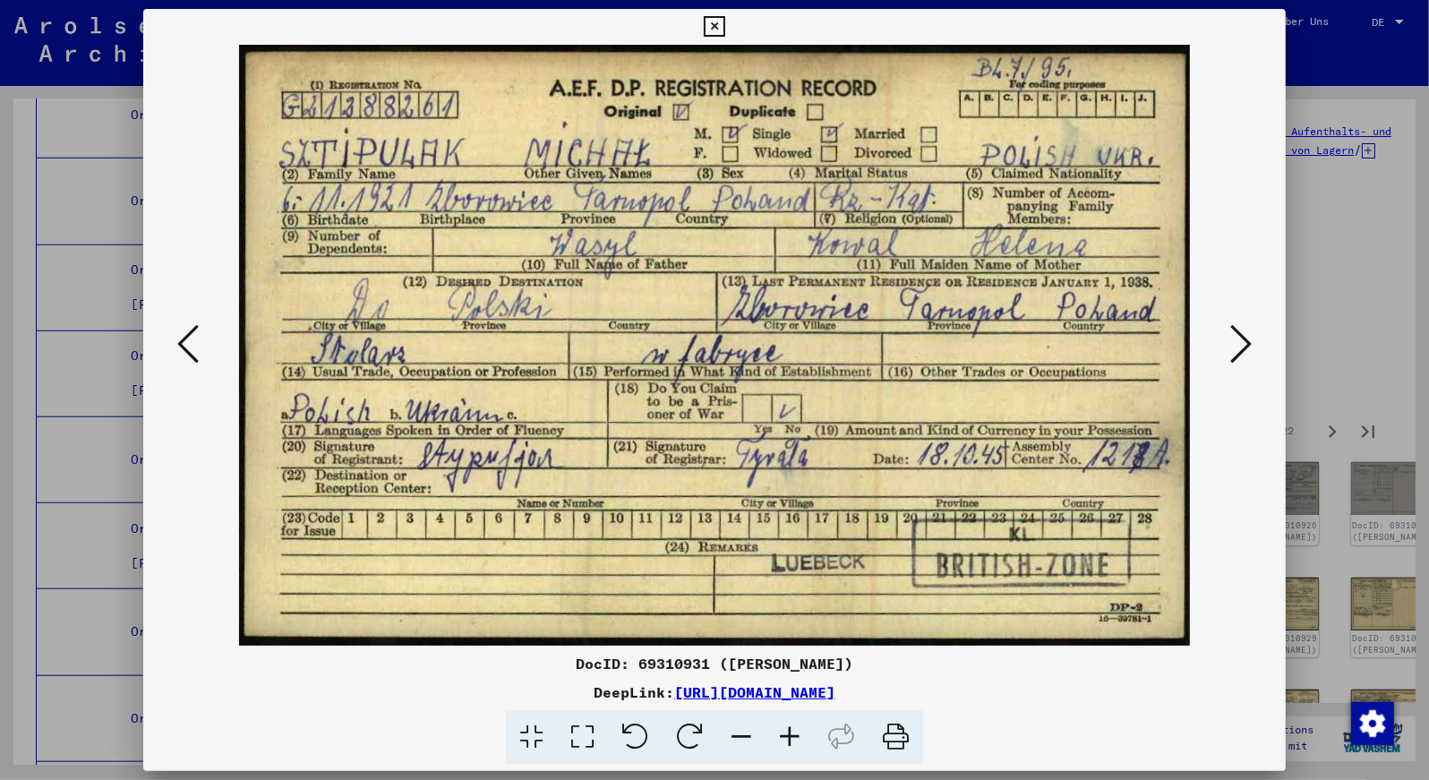
click at [1246, 337] on icon at bounding box center [1240, 343] width 21 height 43
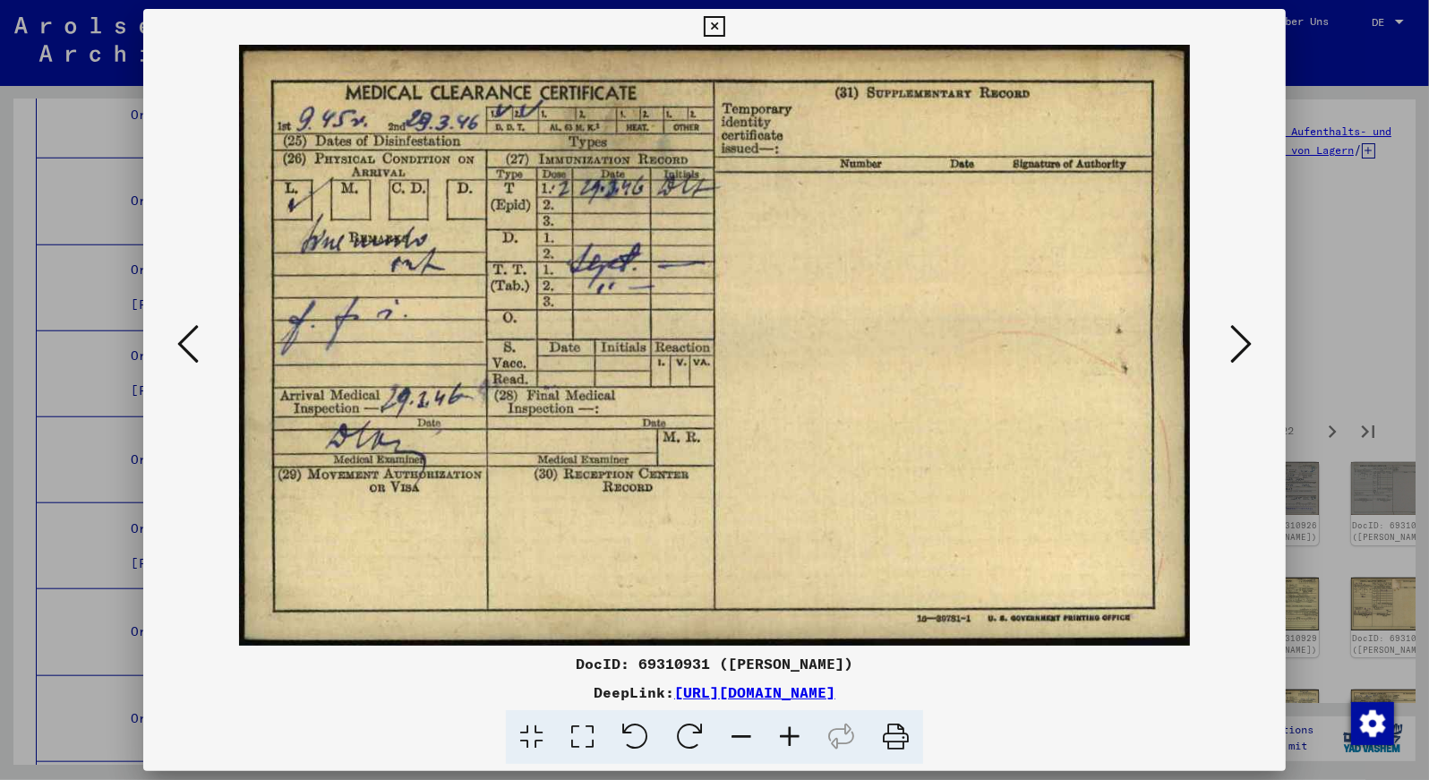
click at [1246, 337] on icon at bounding box center [1240, 343] width 21 height 43
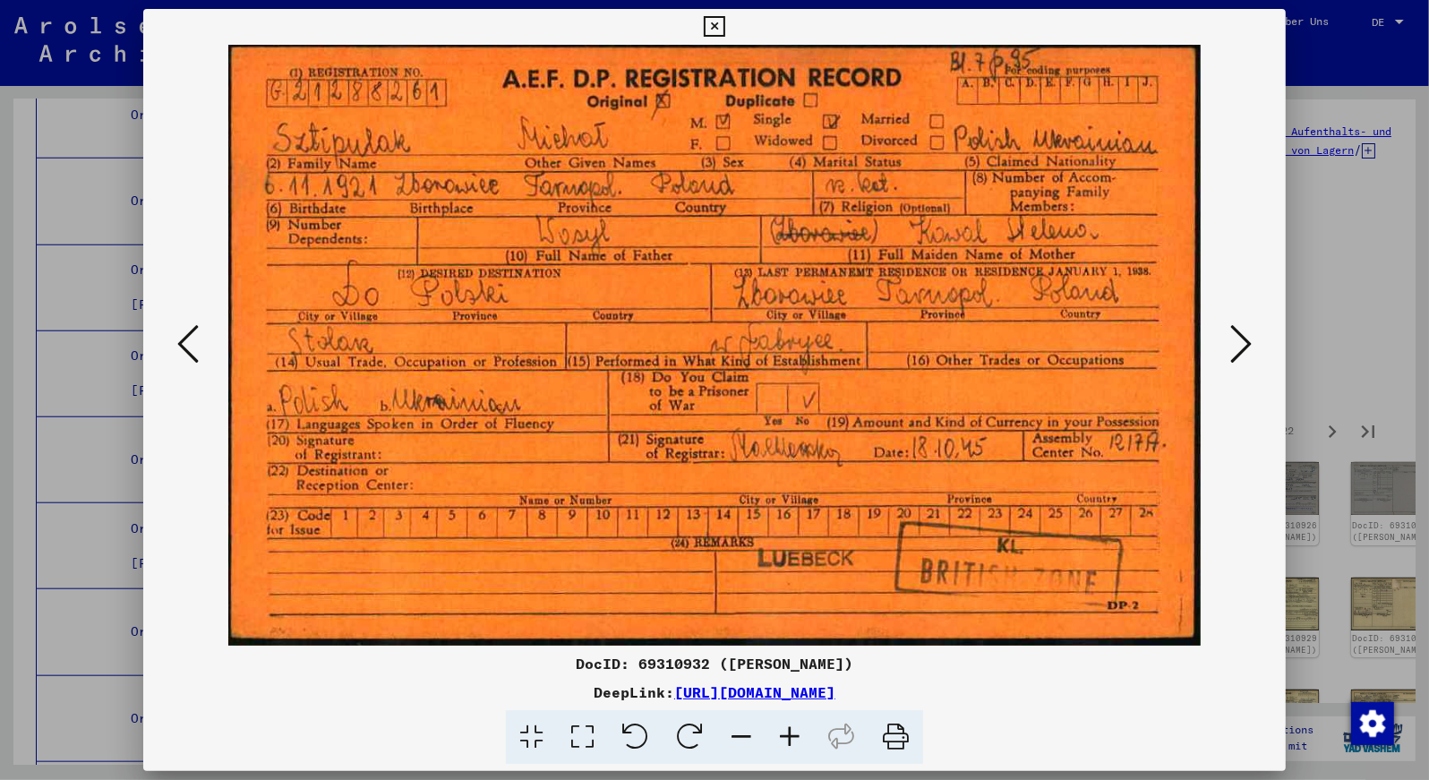
click at [1246, 337] on icon at bounding box center [1240, 343] width 21 height 43
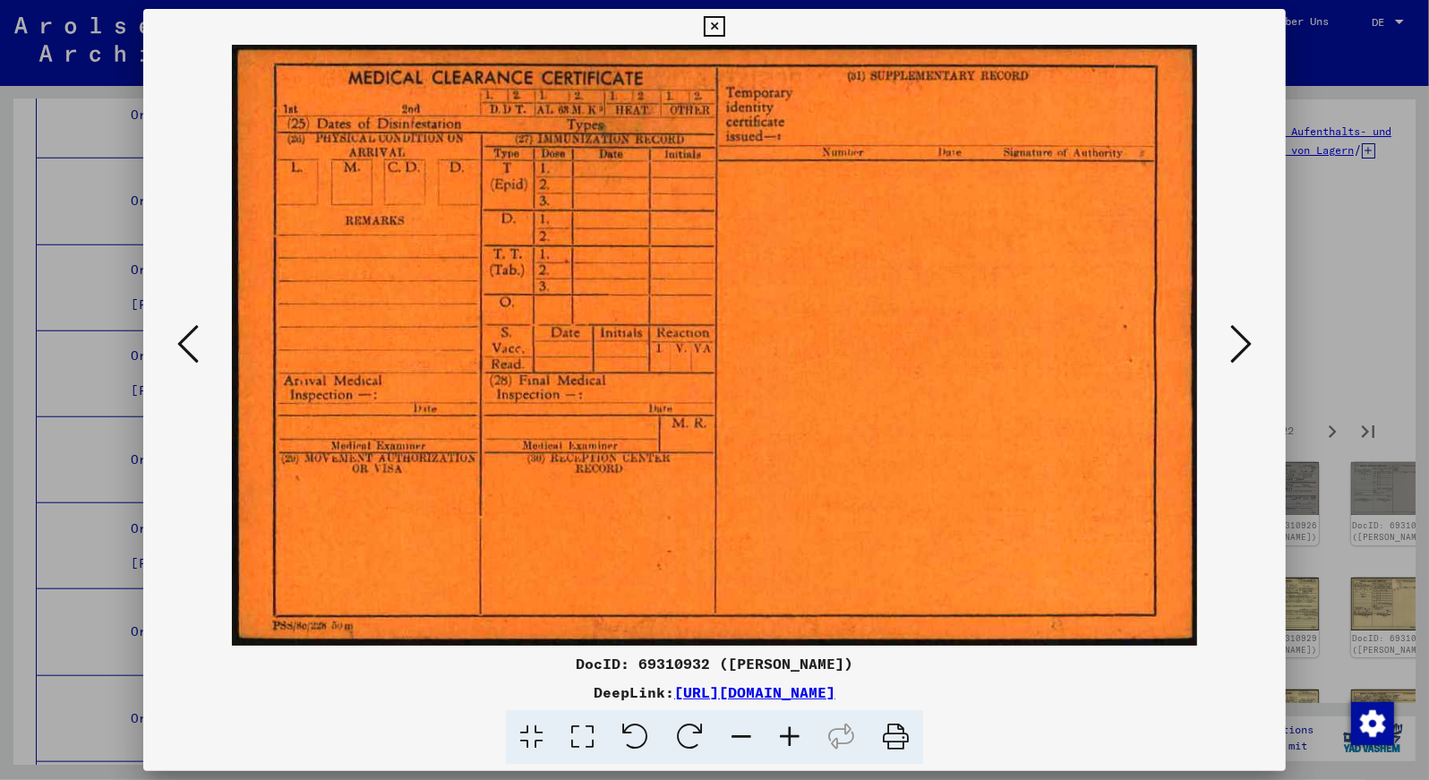
click at [1246, 337] on icon at bounding box center [1240, 343] width 21 height 43
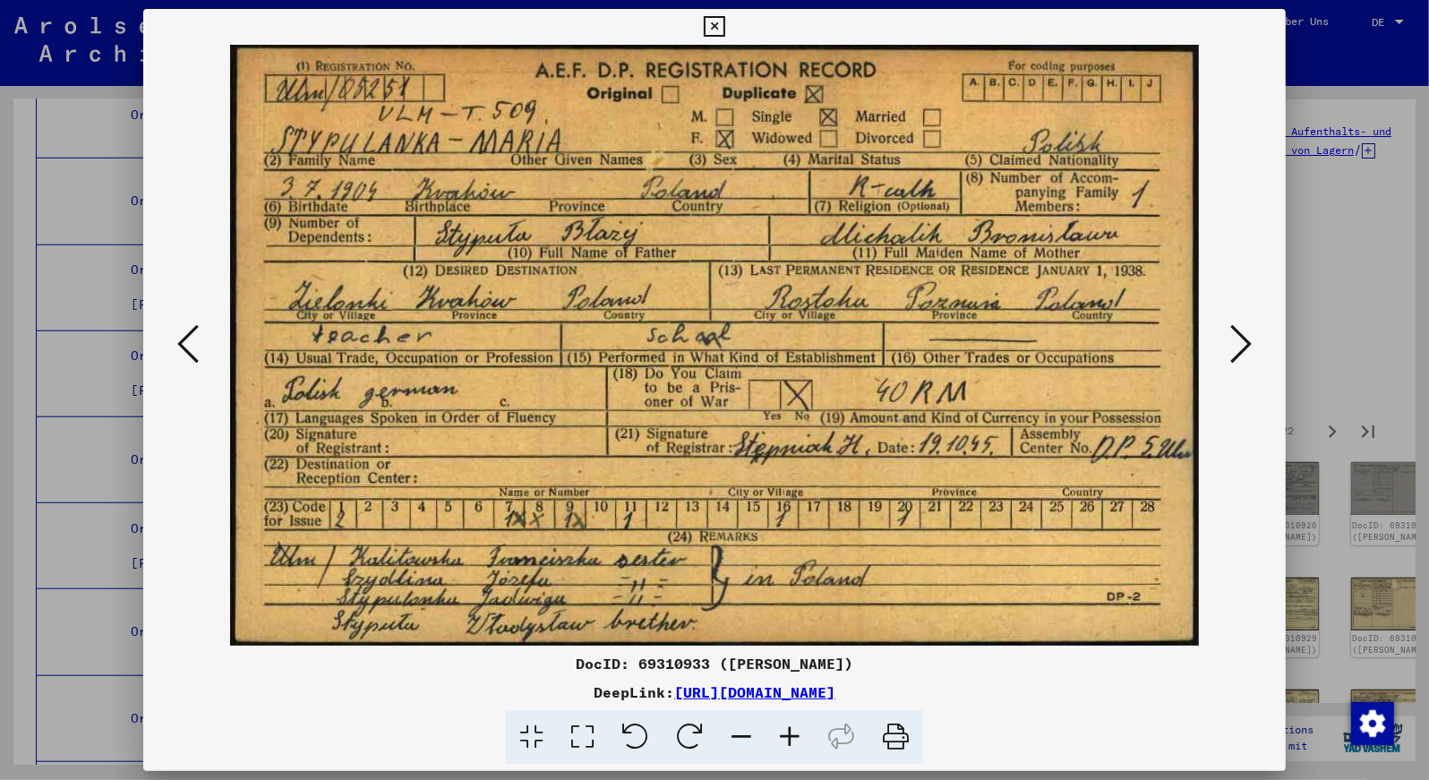
click at [1246, 337] on icon at bounding box center [1240, 343] width 21 height 43
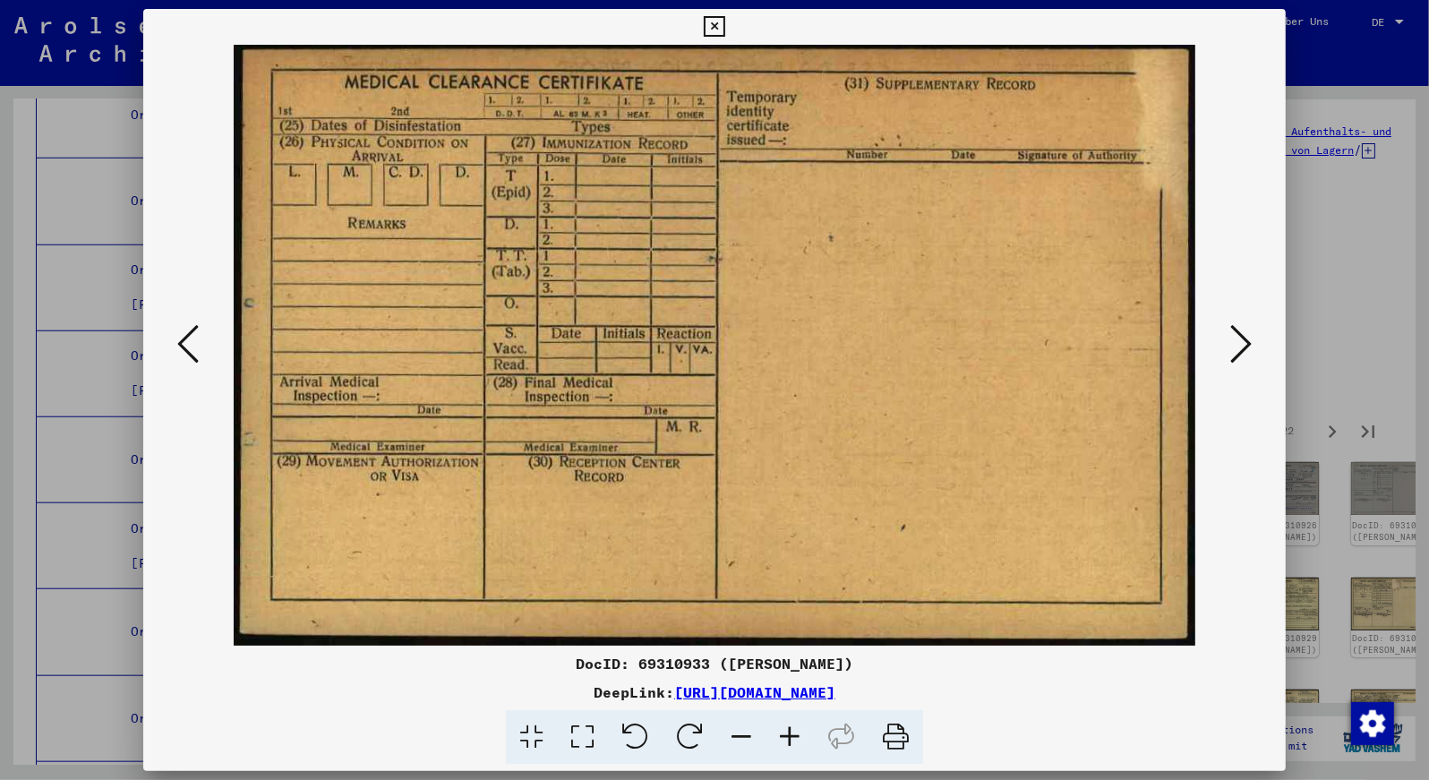
click at [1246, 337] on icon at bounding box center [1240, 343] width 21 height 43
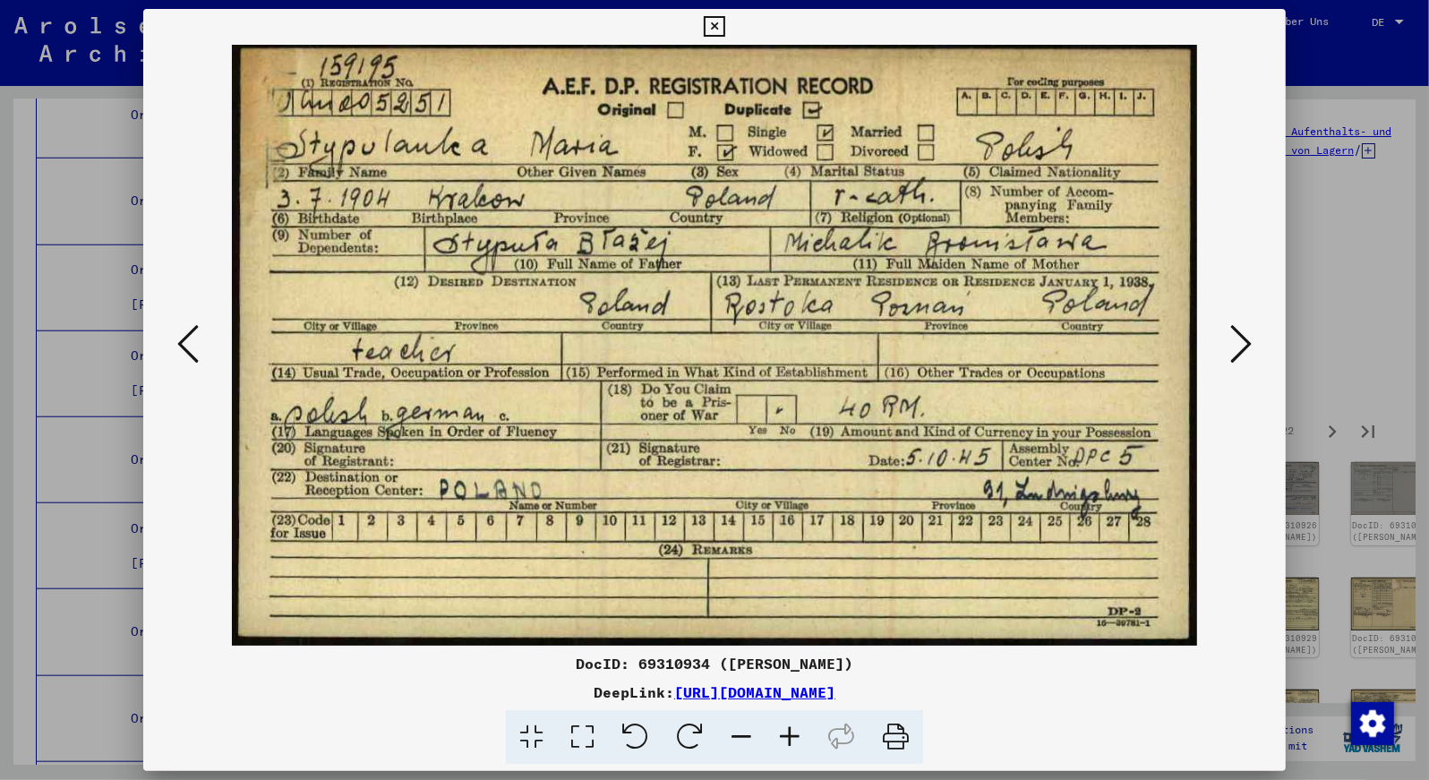
click at [1246, 337] on icon at bounding box center [1240, 343] width 21 height 43
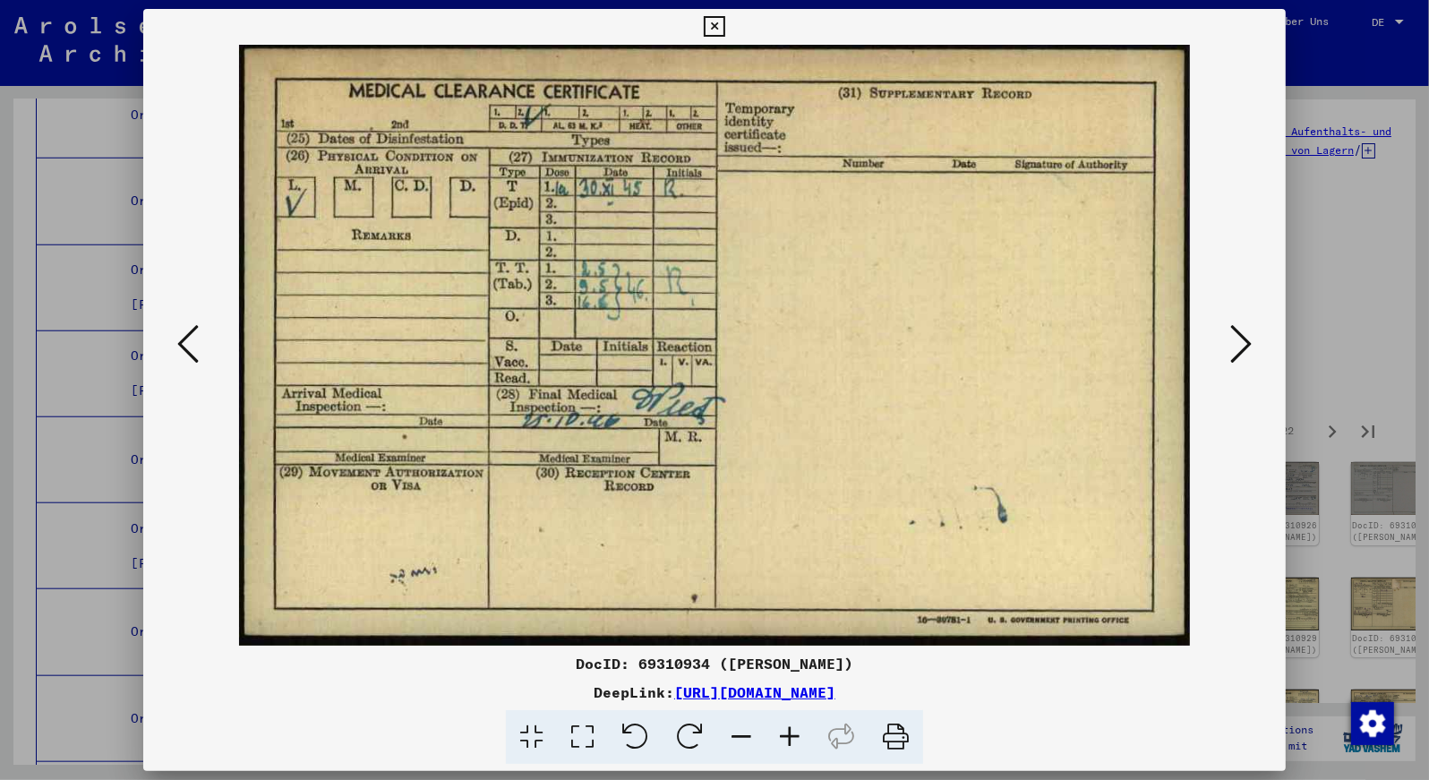
click at [1246, 337] on icon at bounding box center [1240, 343] width 21 height 43
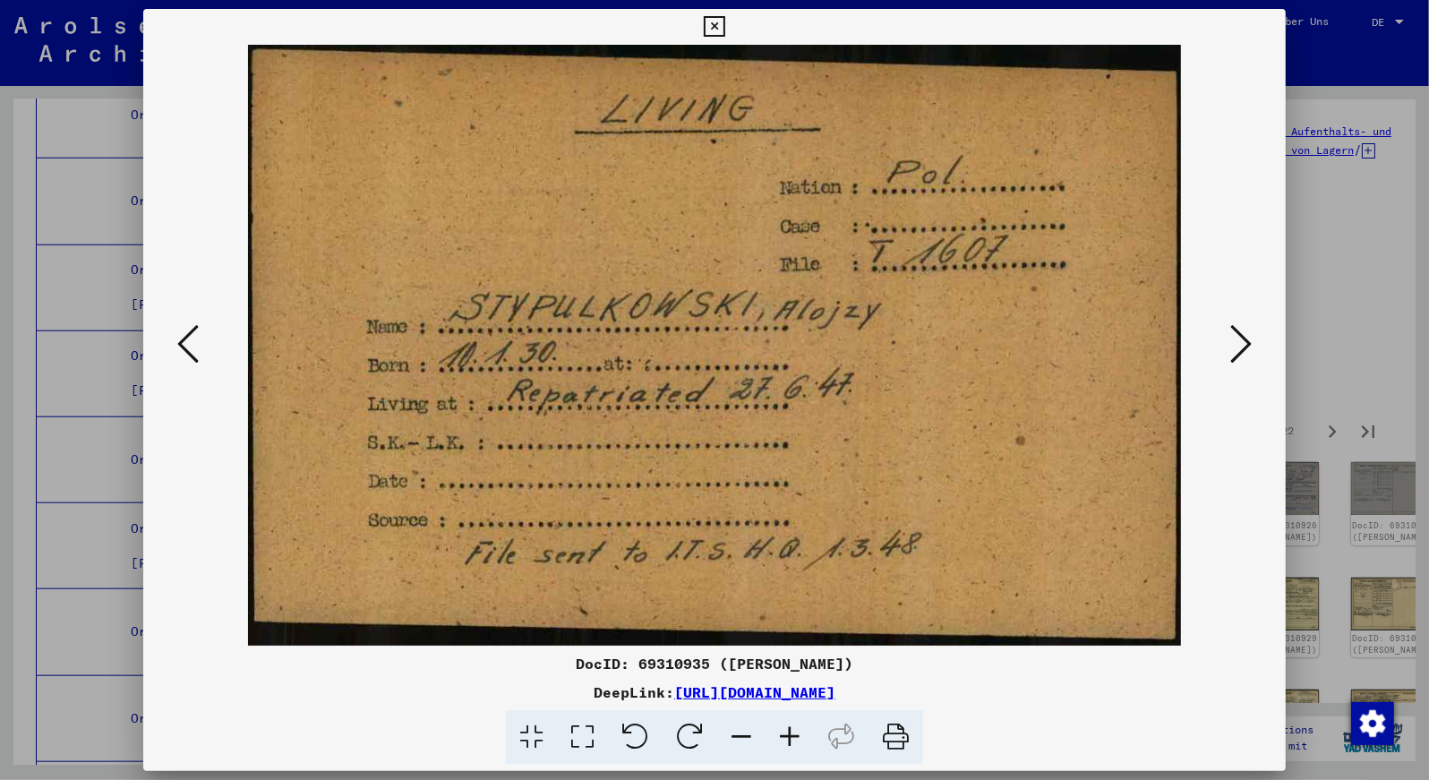
click at [1246, 337] on icon at bounding box center [1240, 343] width 21 height 43
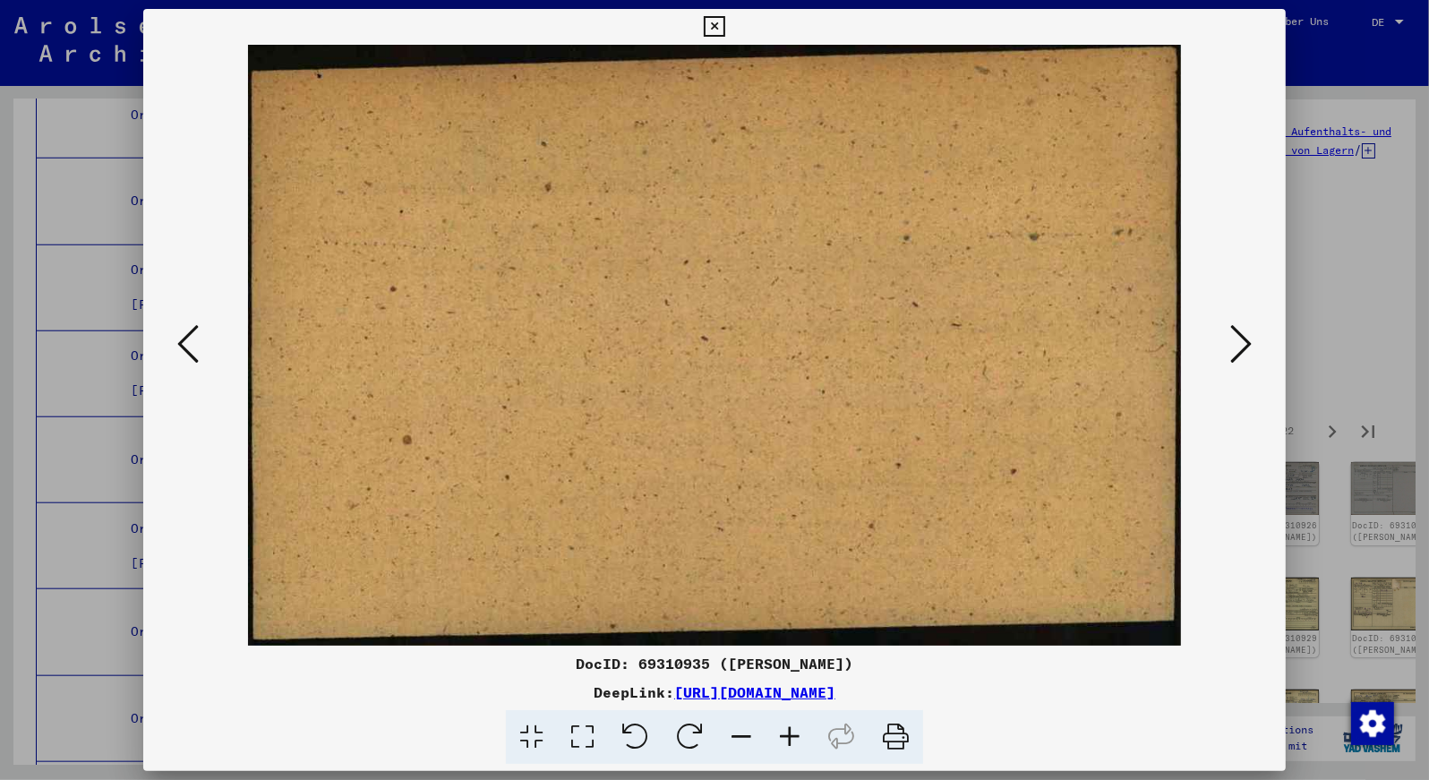
click at [1246, 337] on icon at bounding box center [1240, 343] width 21 height 43
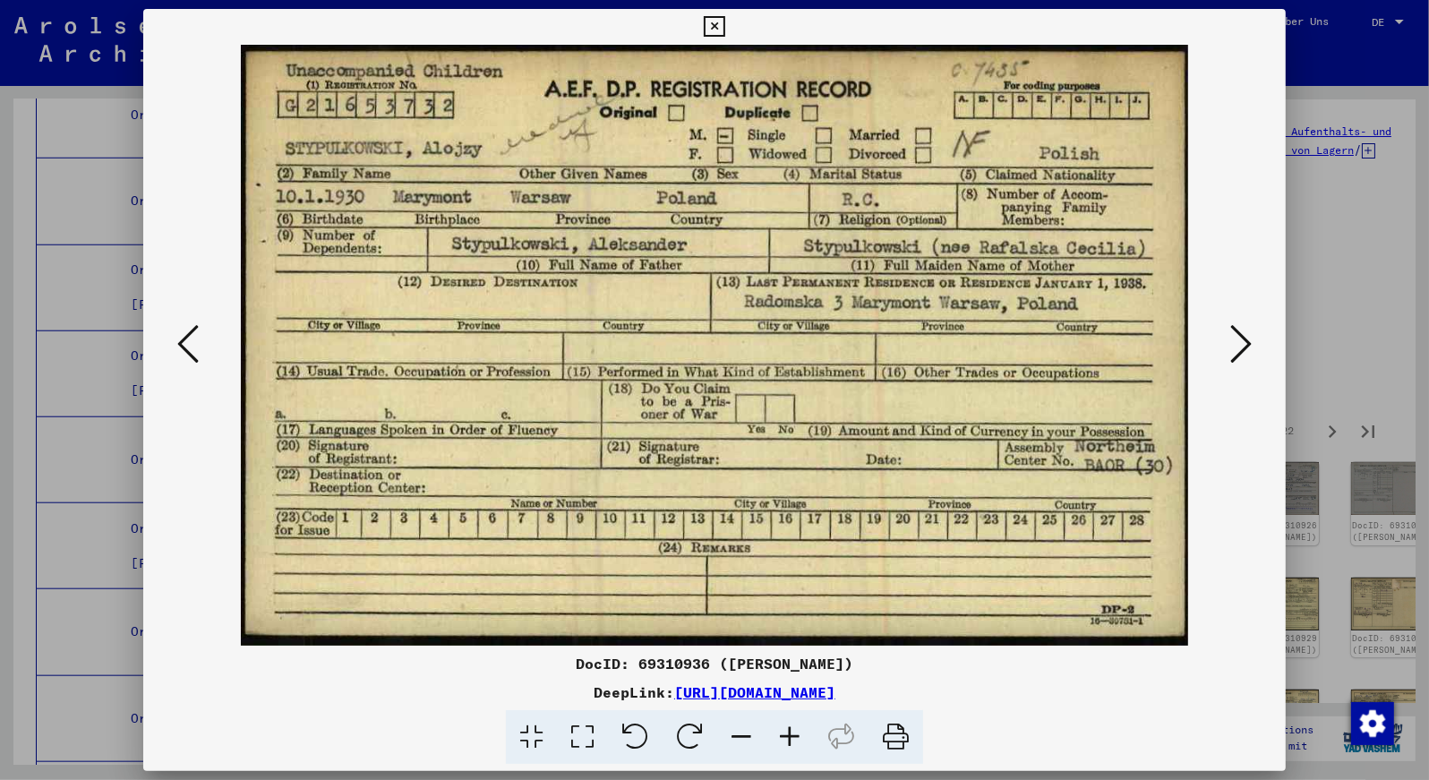
click at [1246, 337] on icon at bounding box center [1240, 343] width 21 height 43
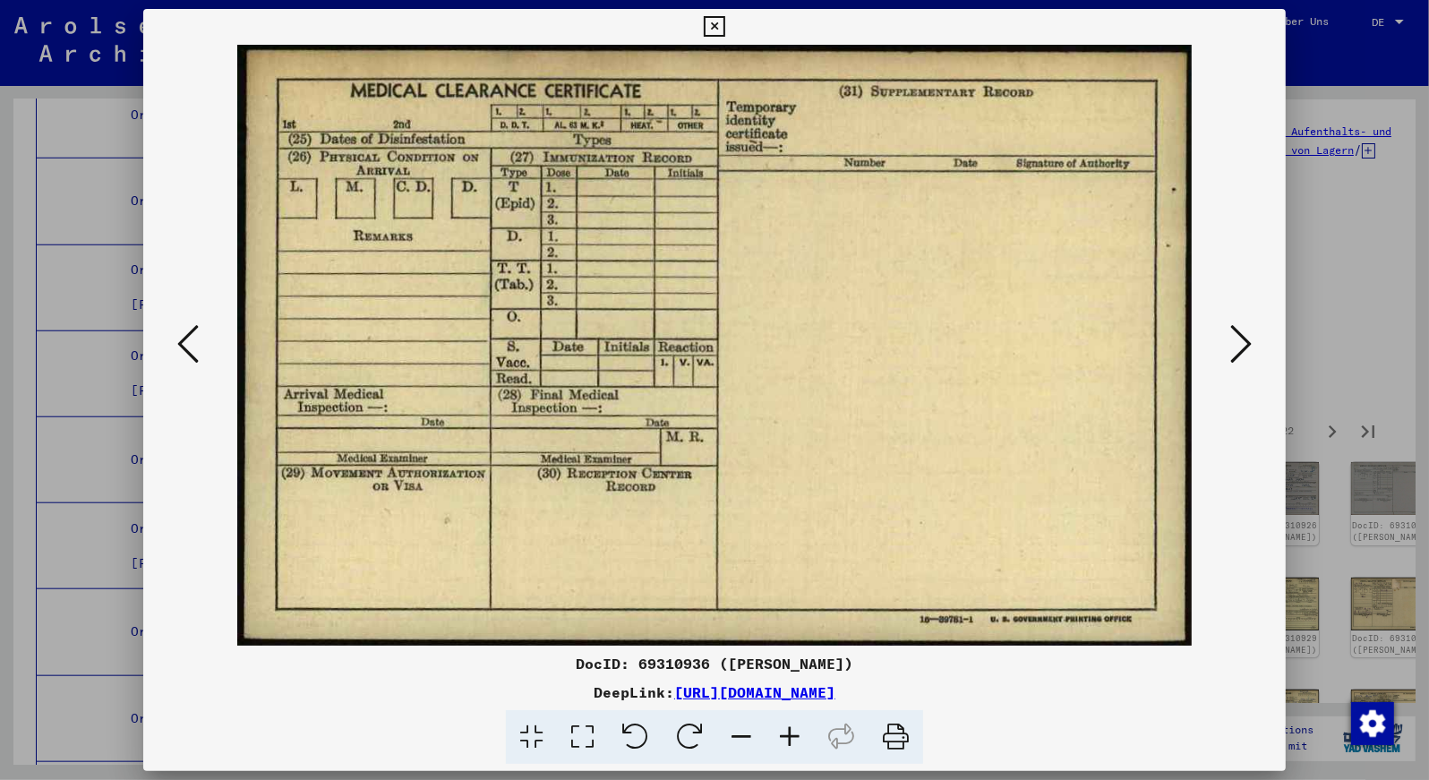
click at [1246, 337] on icon at bounding box center [1240, 343] width 21 height 43
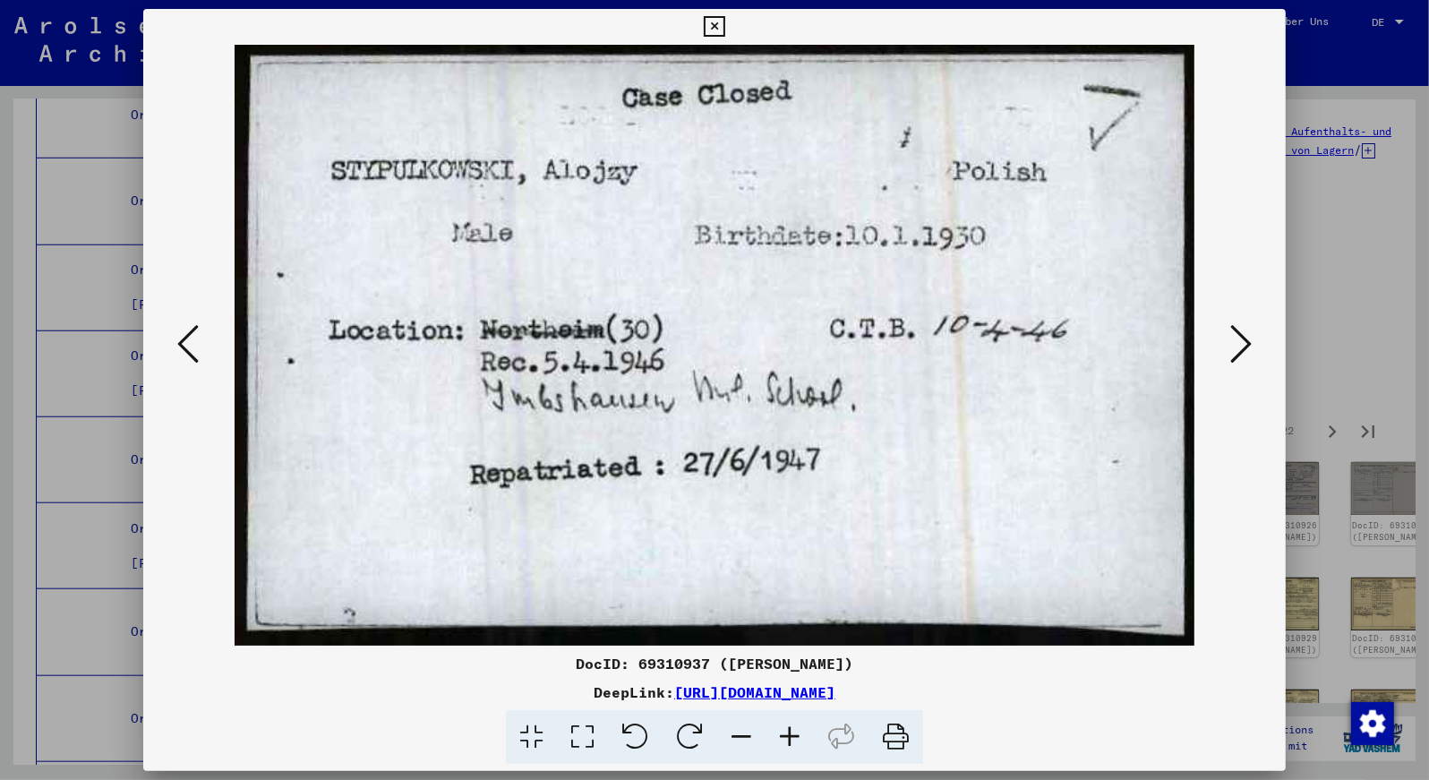
click at [724, 20] on icon at bounding box center [714, 26] width 21 height 21
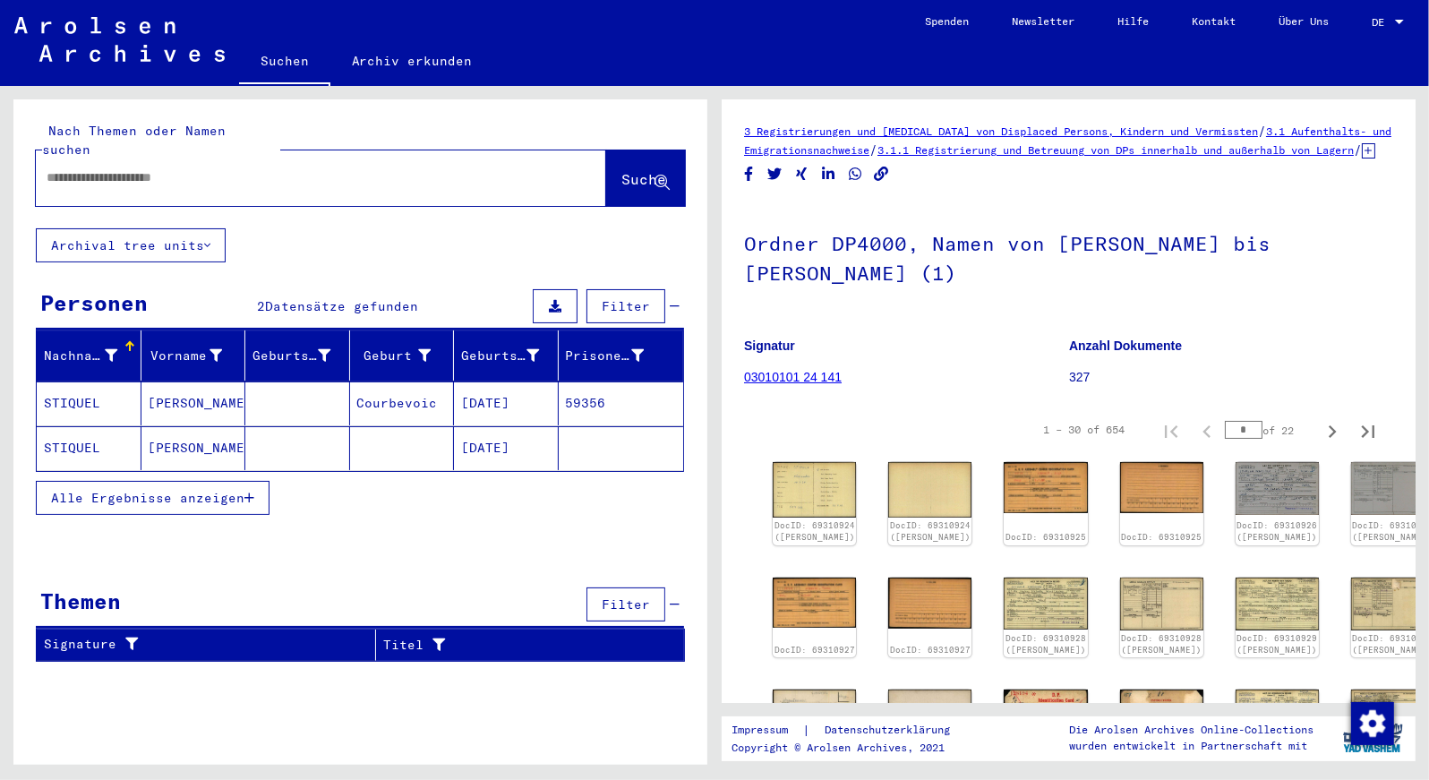
type input "********"
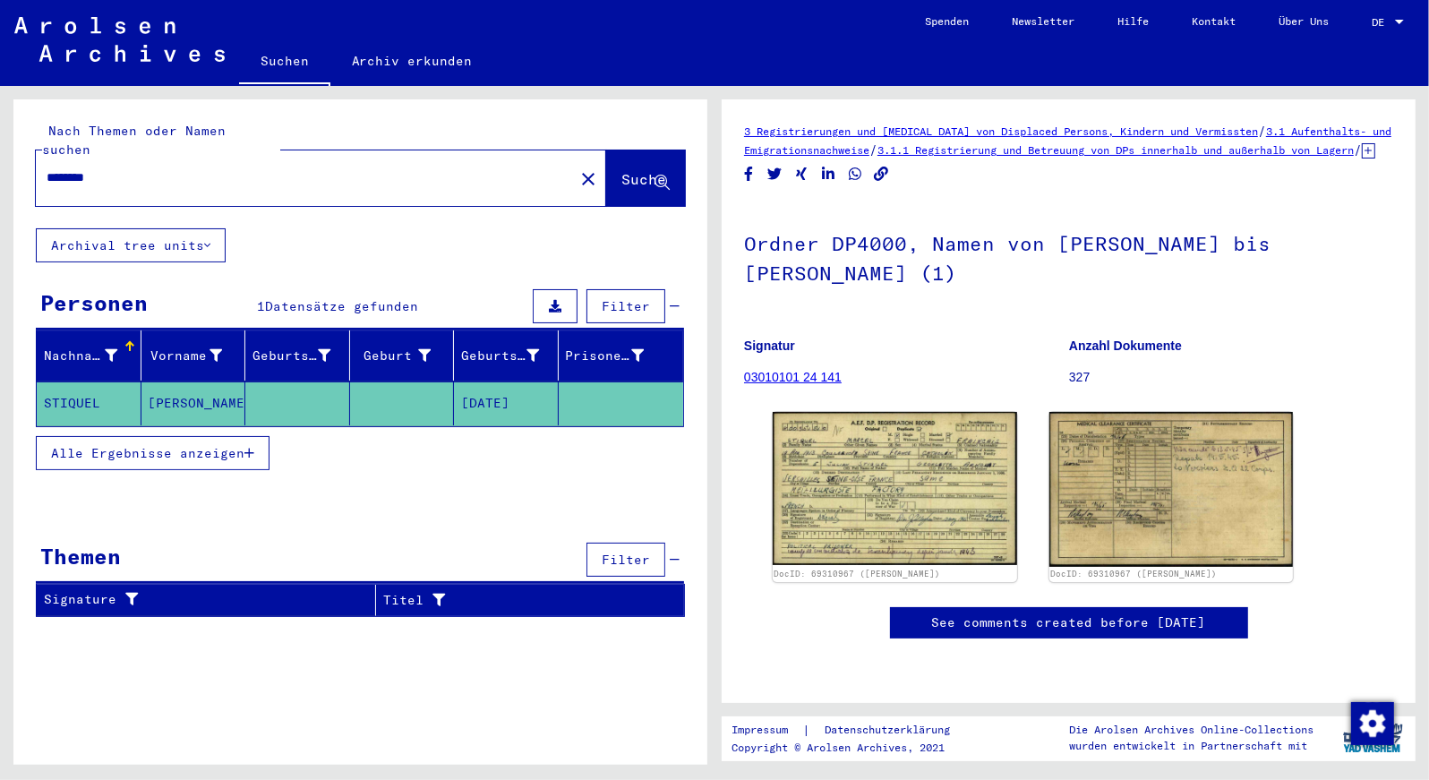
click at [518, 390] on mat-cell "[DATE]" at bounding box center [506, 403] width 105 height 44
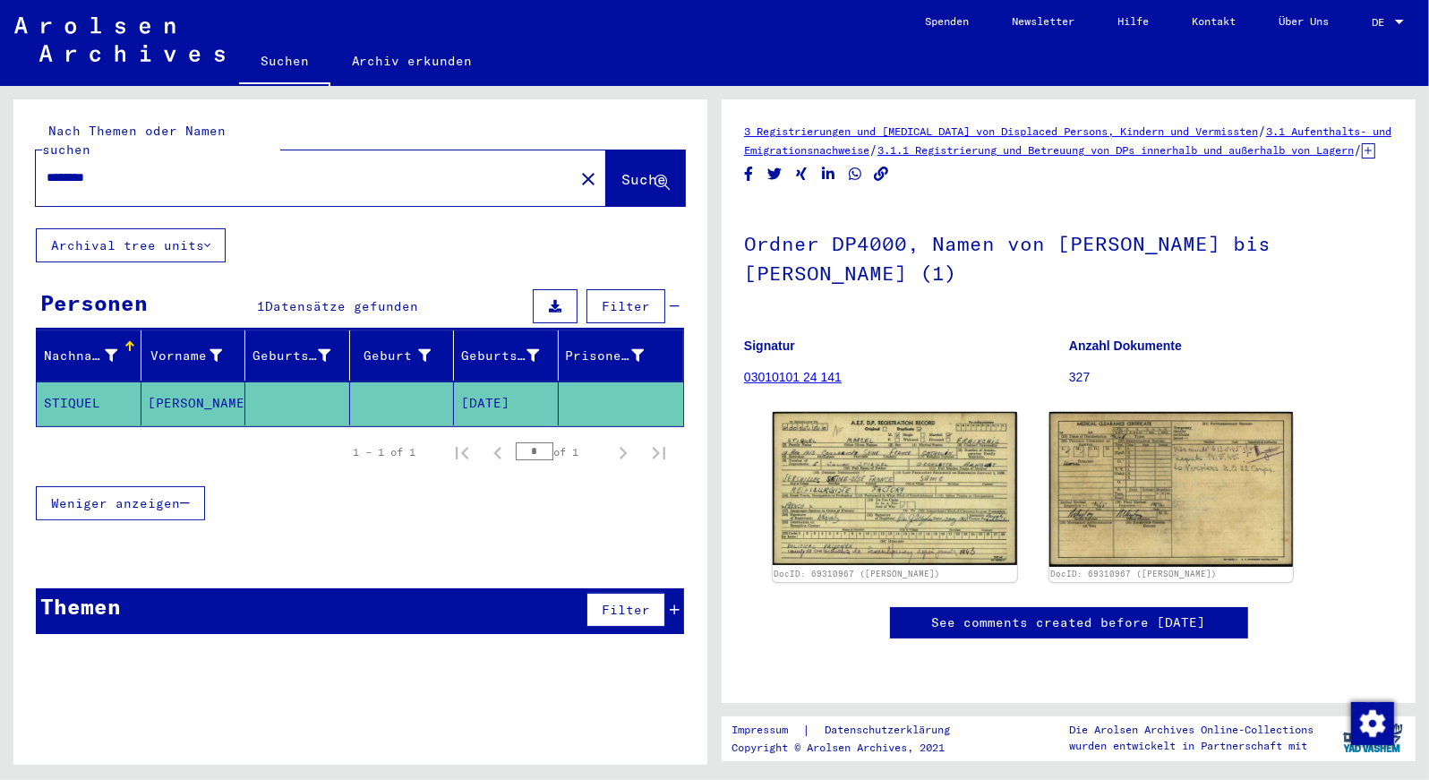
click at [124, 168] on input "********" at bounding box center [305, 177] width 517 height 19
click at [578, 168] on mat-icon "close" at bounding box center [588, 178] width 21 height 21
